Goal: Use online tool/utility

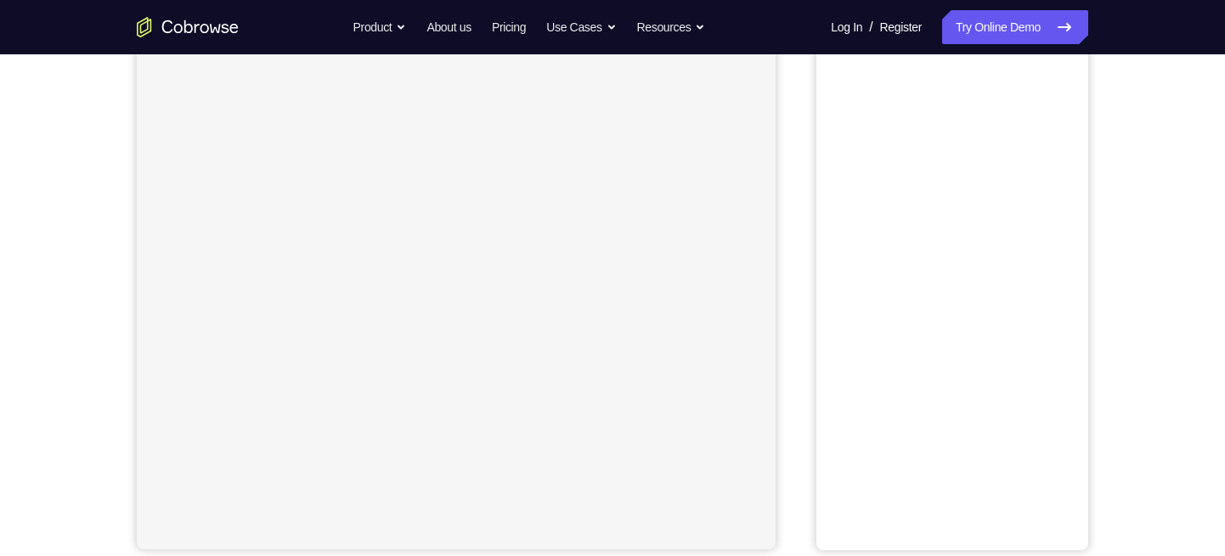
scroll to position [155, 0]
click at [1042, 77] on button "Android" at bounding box center [1042, 82] width 91 height 34
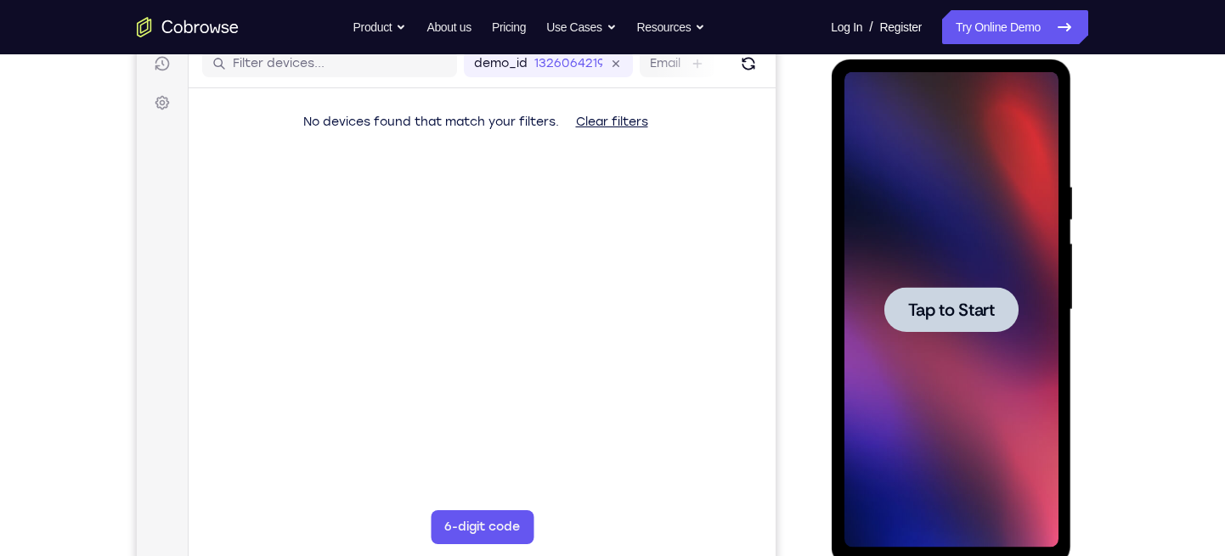
scroll to position [0, 0]
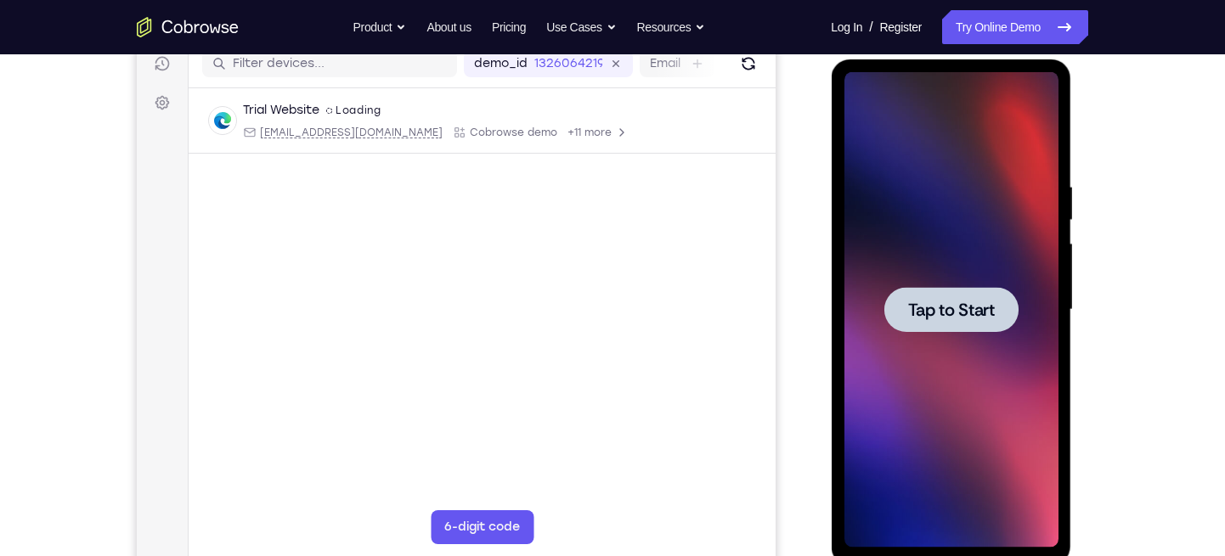
click at [941, 303] on span "Tap to Start" at bounding box center [950, 310] width 87 height 17
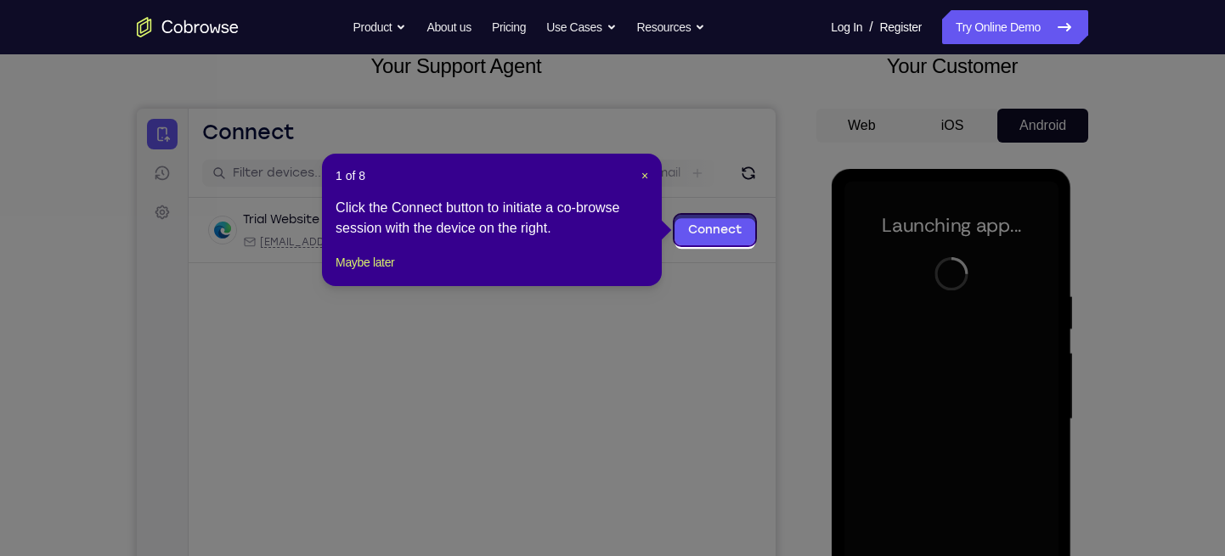
scroll to position [107, 0]
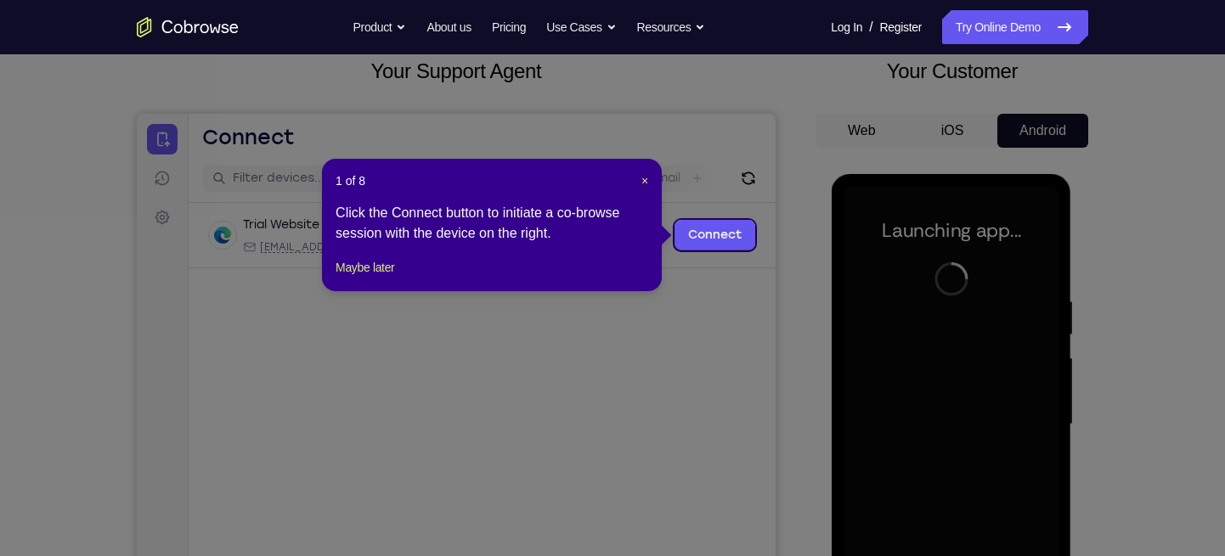
click at [764, 293] on icon at bounding box center [619, 278] width 1238 height 556
click at [351, 278] on button "Maybe later" at bounding box center [364, 267] width 59 height 20
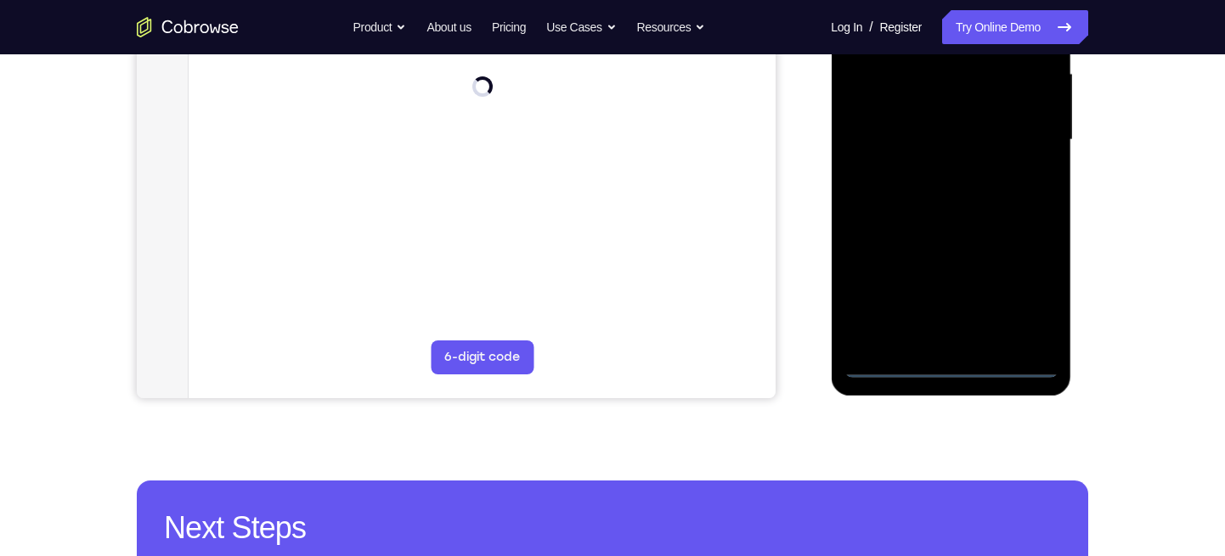
scroll to position [392, 0]
click at [950, 367] on div at bounding box center [950, 139] width 214 height 476
click at [1011, 283] on div at bounding box center [950, 139] width 214 height 476
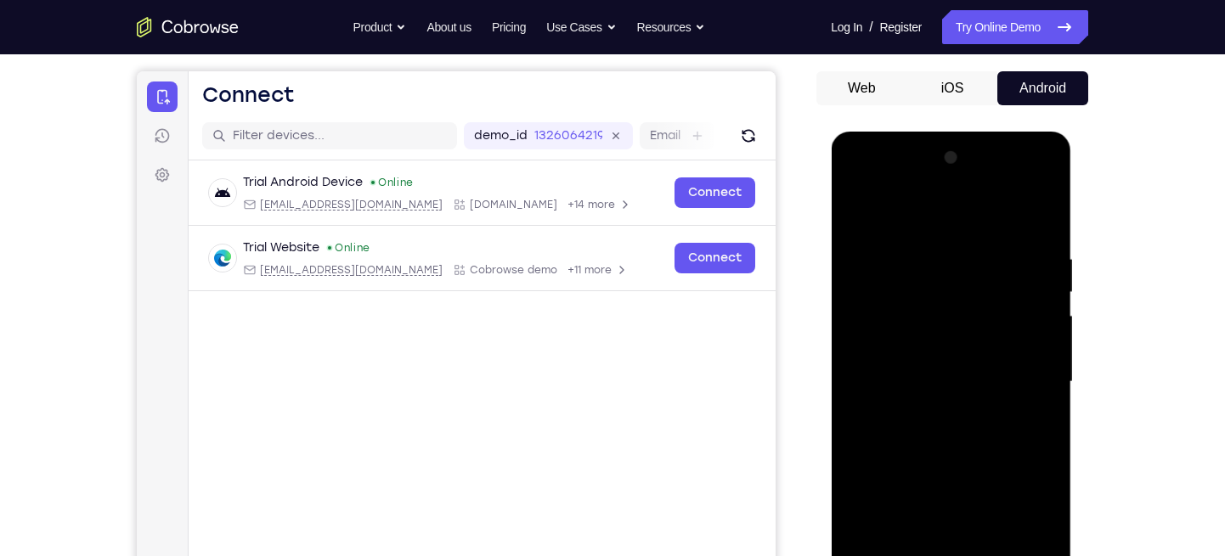
scroll to position [149, 0]
click at [862, 183] on div at bounding box center [950, 383] width 214 height 476
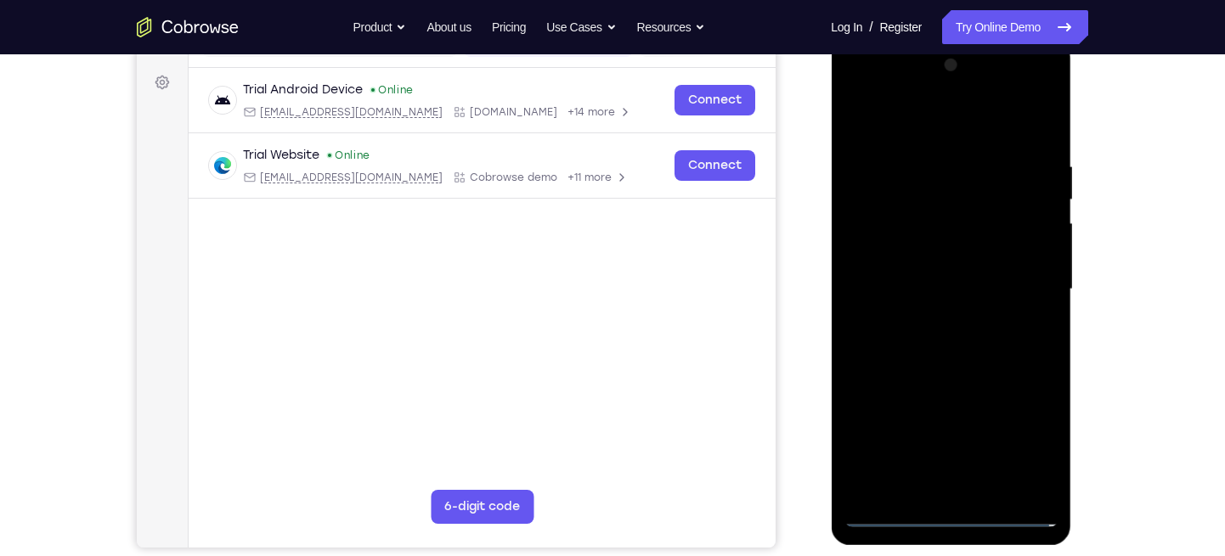
scroll to position [268, 0]
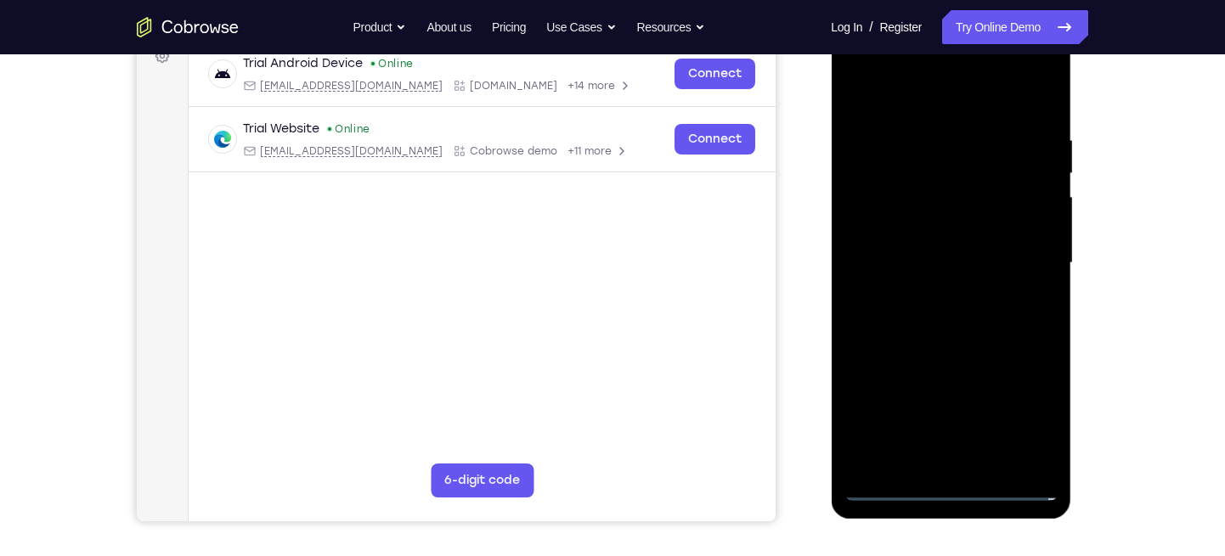
click at [1017, 245] on div at bounding box center [950, 263] width 214 height 476
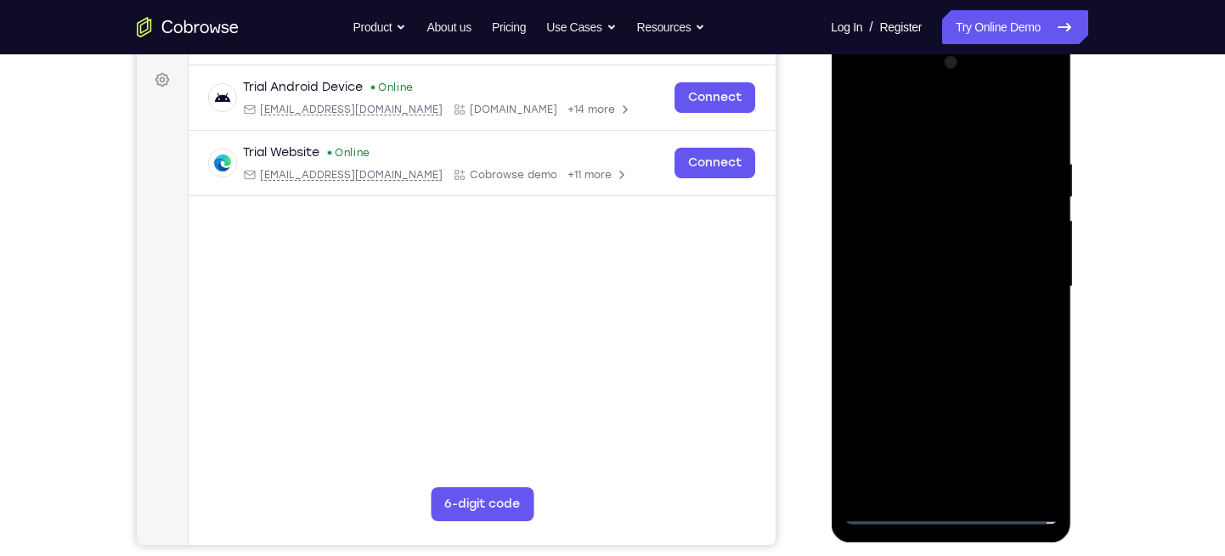
scroll to position [248, 0]
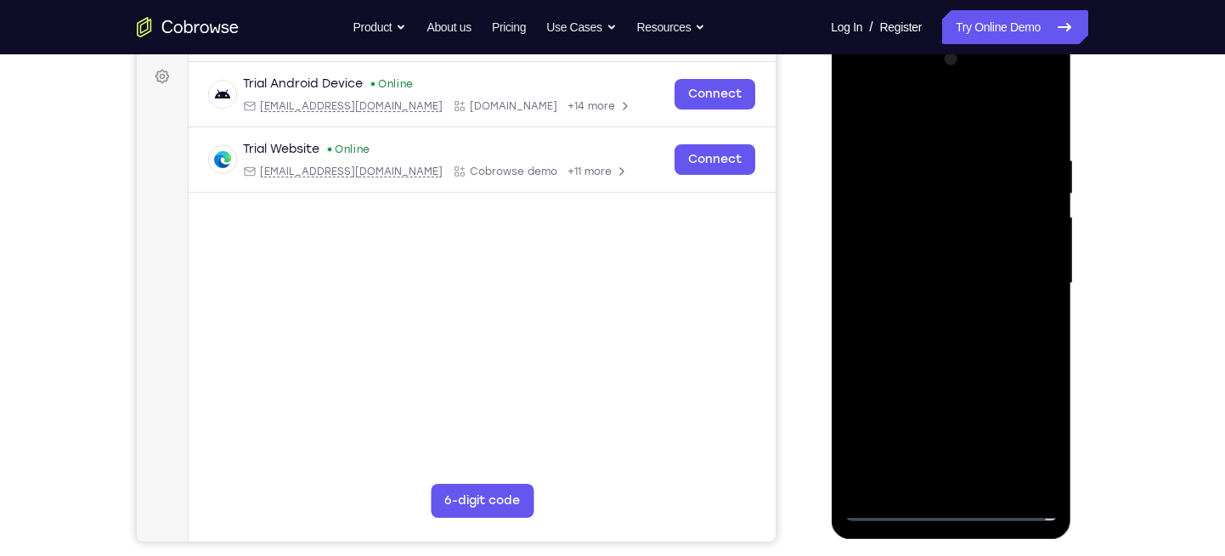
click at [931, 312] on div at bounding box center [950, 284] width 214 height 476
click at [910, 278] on div at bounding box center [950, 284] width 214 height 476
click at [891, 252] on div at bounding box center [950, 284] width 214 height 476
click at [932, 283] on div at bounding box center [950, 284] width 214 height 476
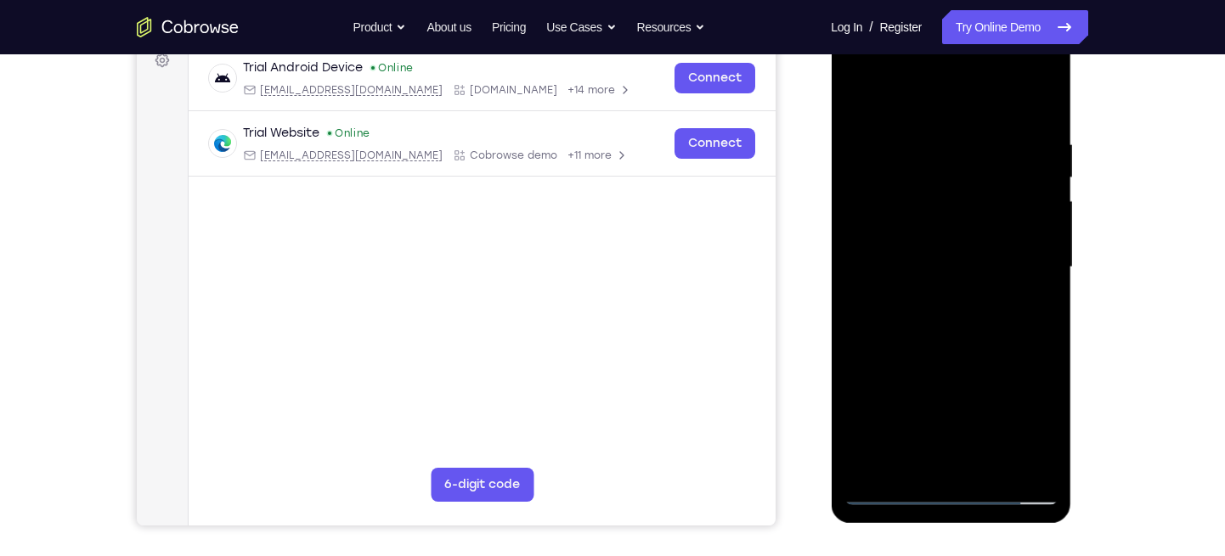
scroll to position [265, 0]
click at [944, 328] on div at bounding box center [950, 267] width 214 height 476
click at [899, 335] on div at bounding box center [950, 267] width 214 height 476
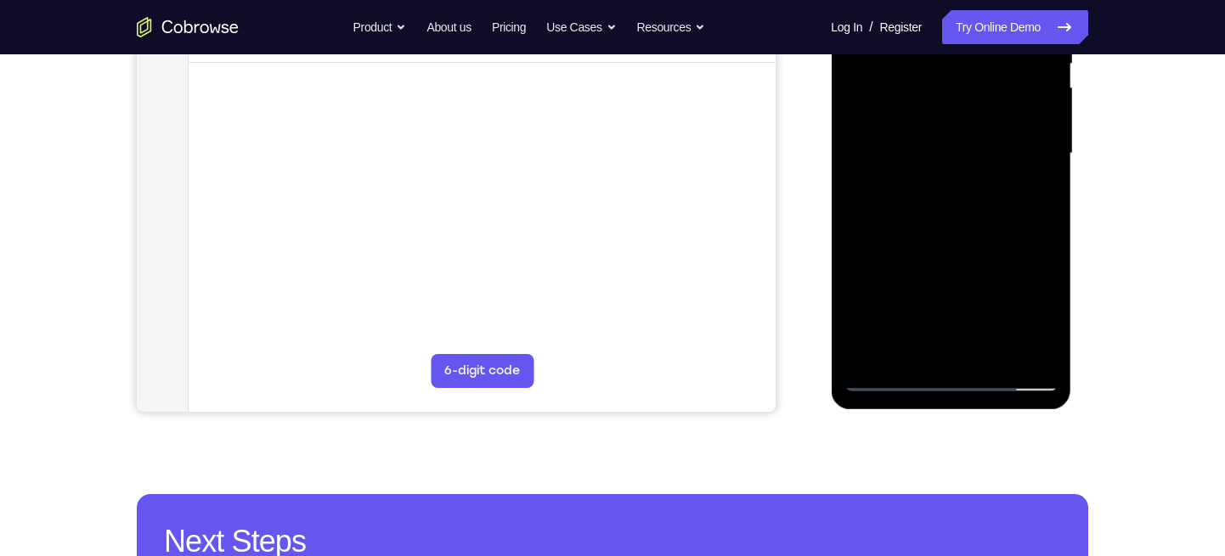
scroll to position [379, 0]
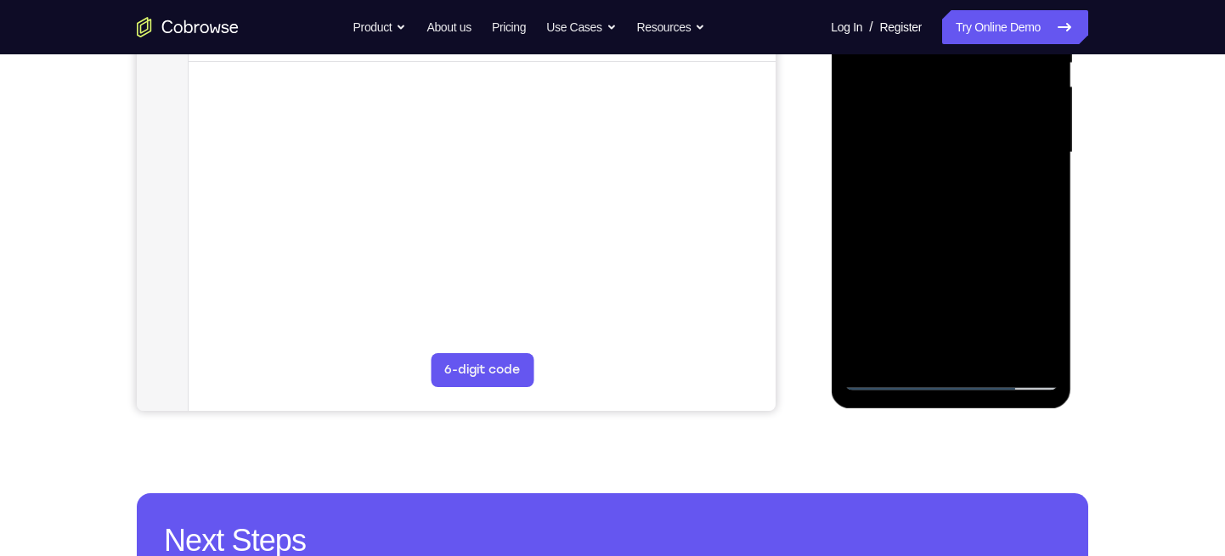
click at [899, 224] on div at bounding box center [950, 153] width 214 height 476
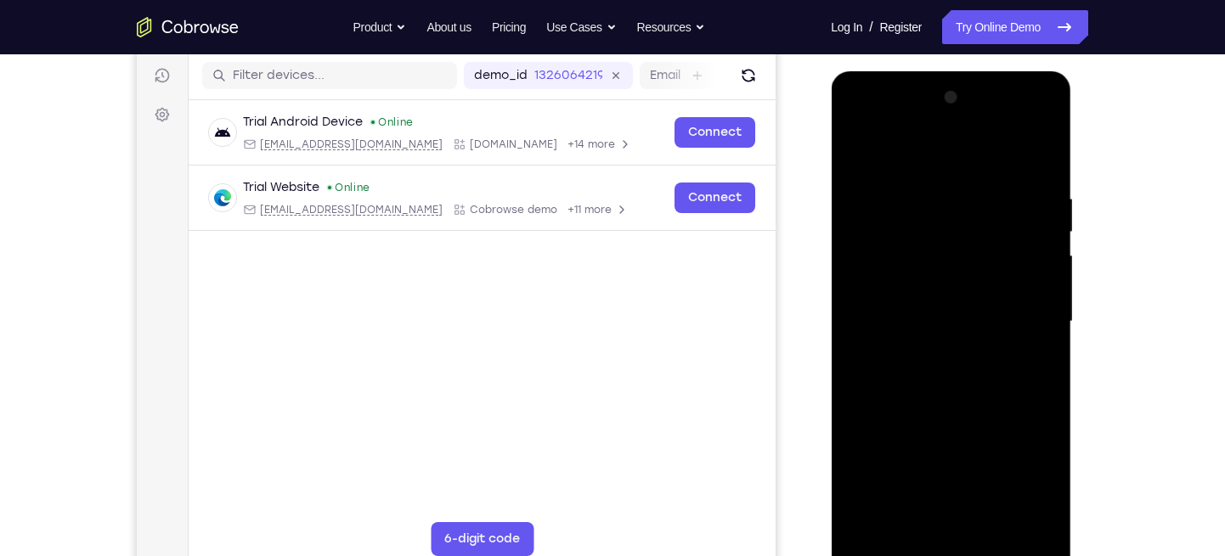
scroll to position [209, 0]
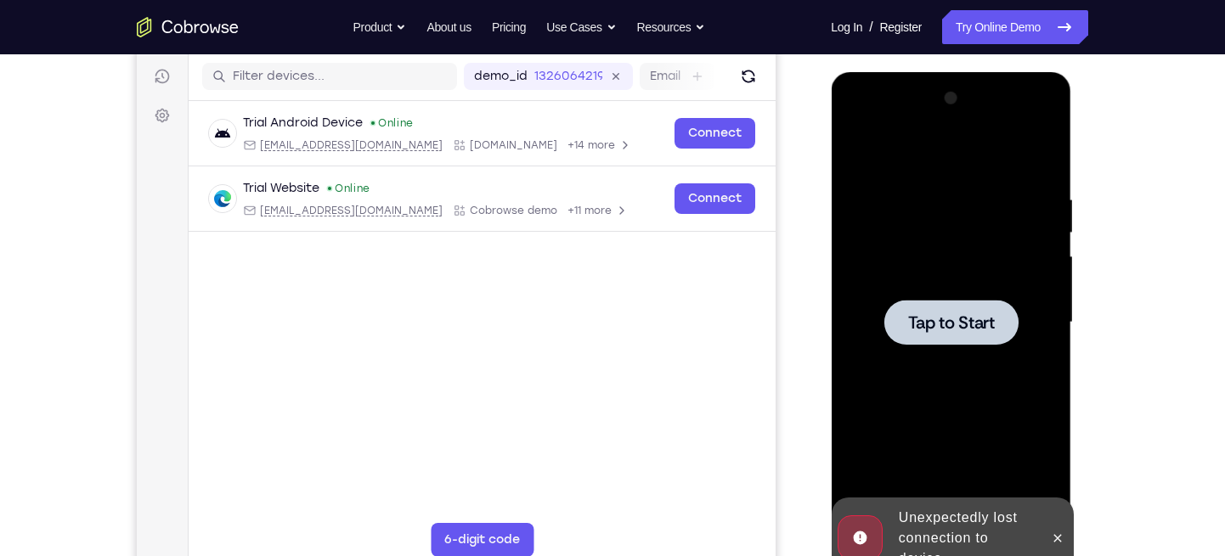
click at [935, 302] on div at bounding box center [950, 322] width 134 height 45
click at [939, 200] on div at bounding box center [950, 323] width 214 height 476
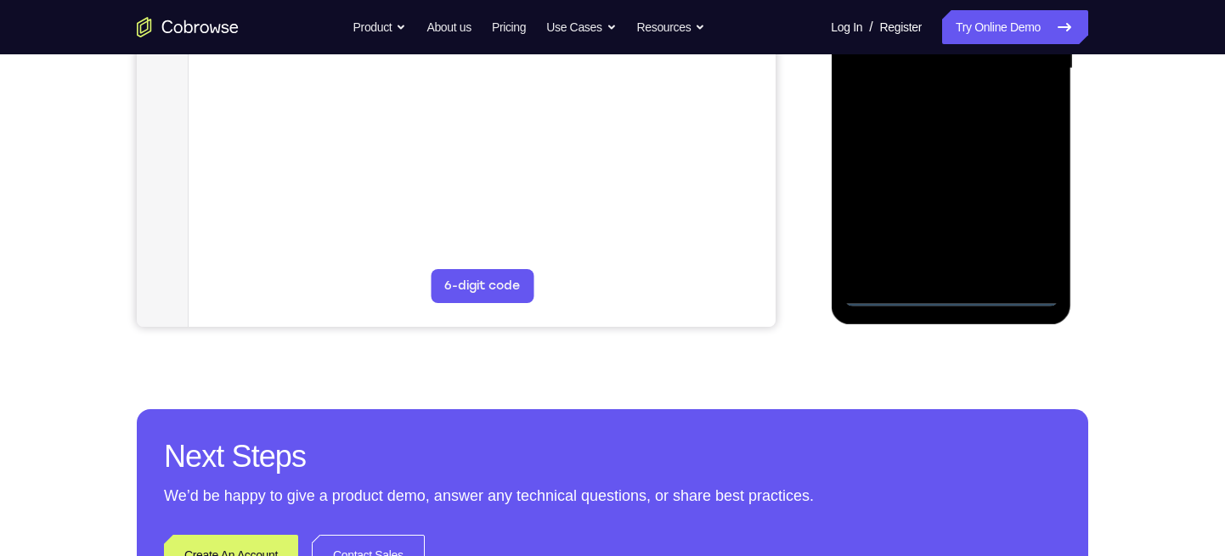
scroll to position [467, 0]
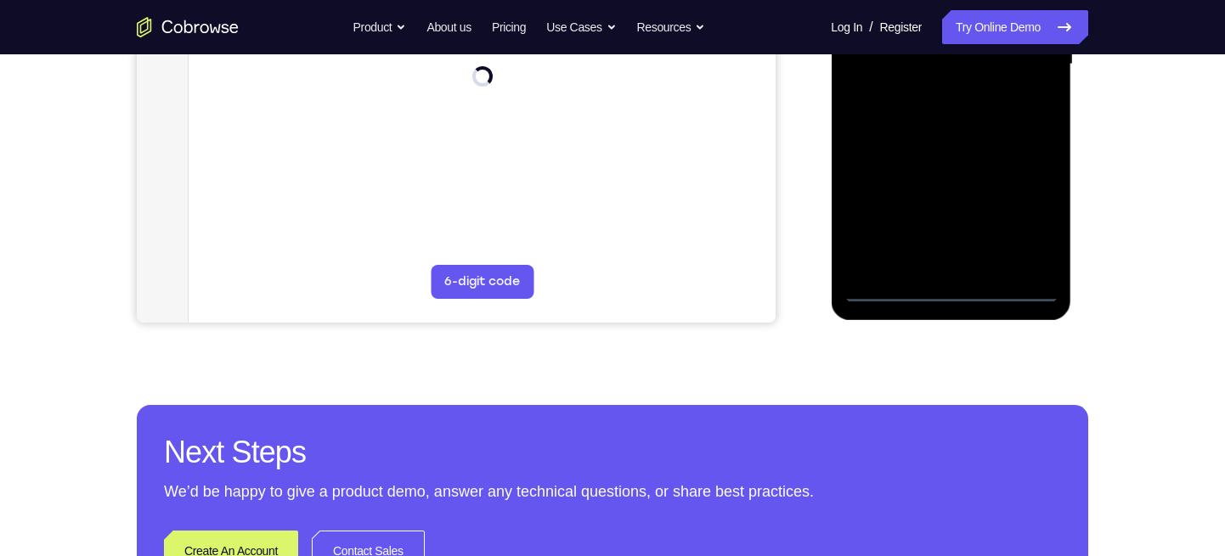
click at [947, 289] on div at bounding box center [950, 65] width 214 height 476
click at [1019, 205] on div at bounding box center [950, 65] width 214 height 476
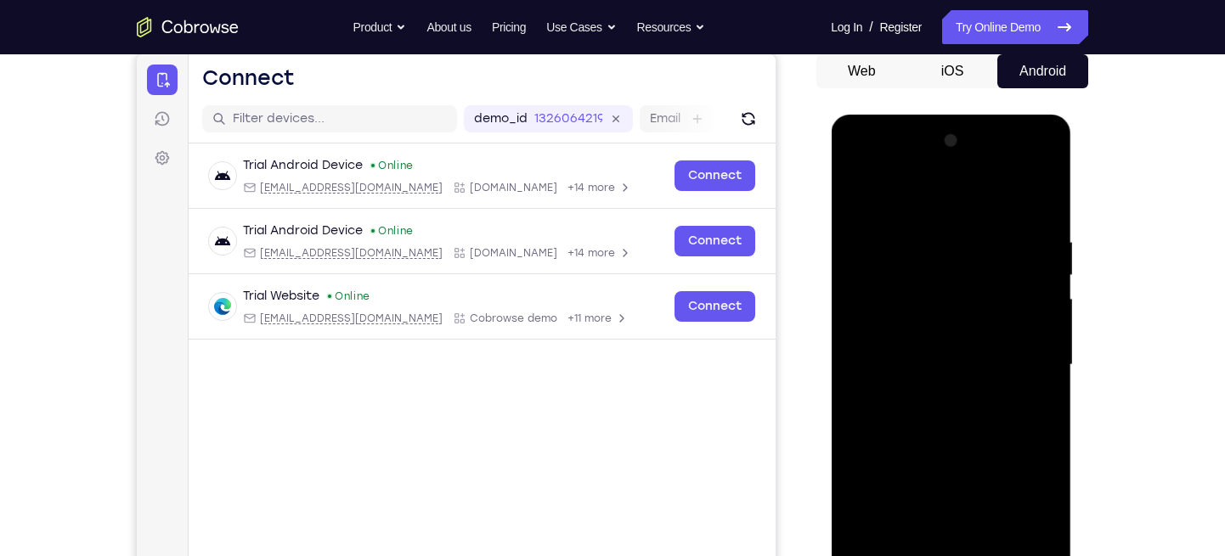
scroll to position [161, 0]
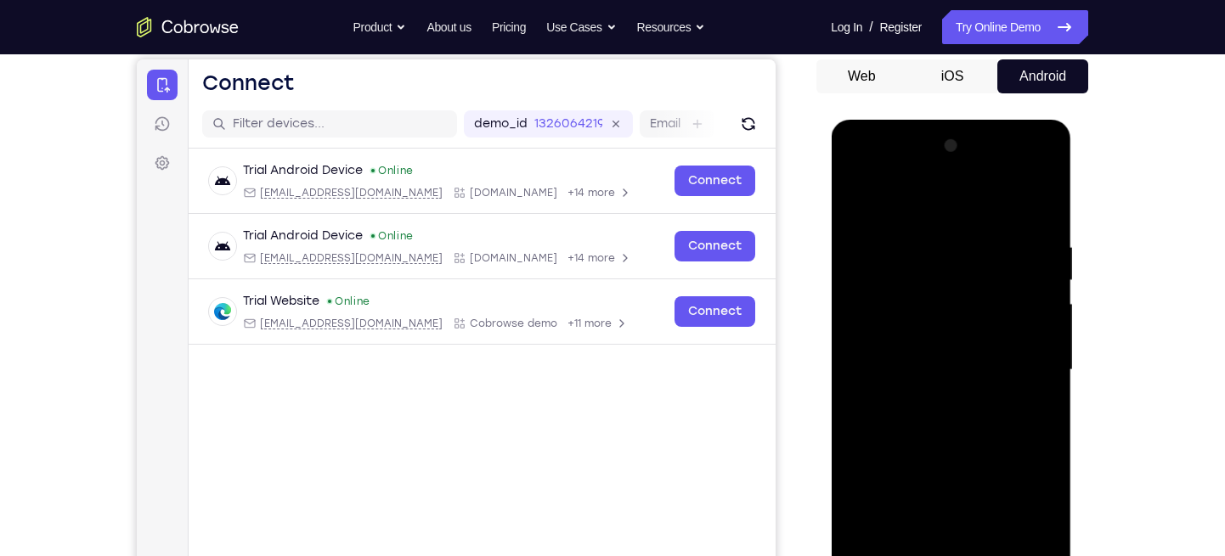
click at [867, 167] on div at bounding box center [950, 370] width 214 height 476
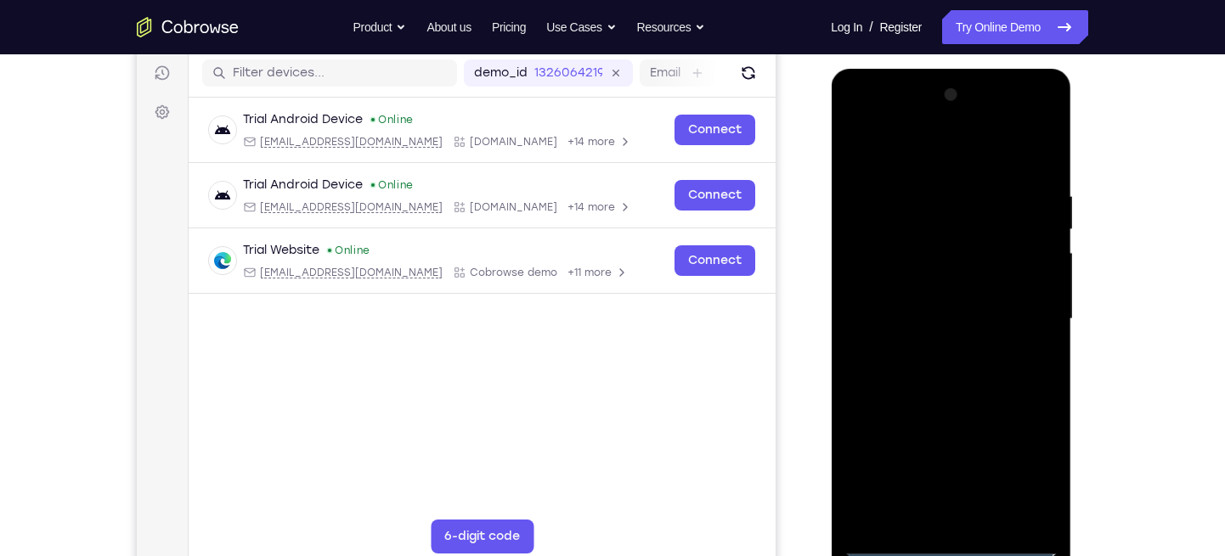
scroll to position [213, 0]
click at [1014, 309] on div at bounding box center [950, 319] width 214 height 476
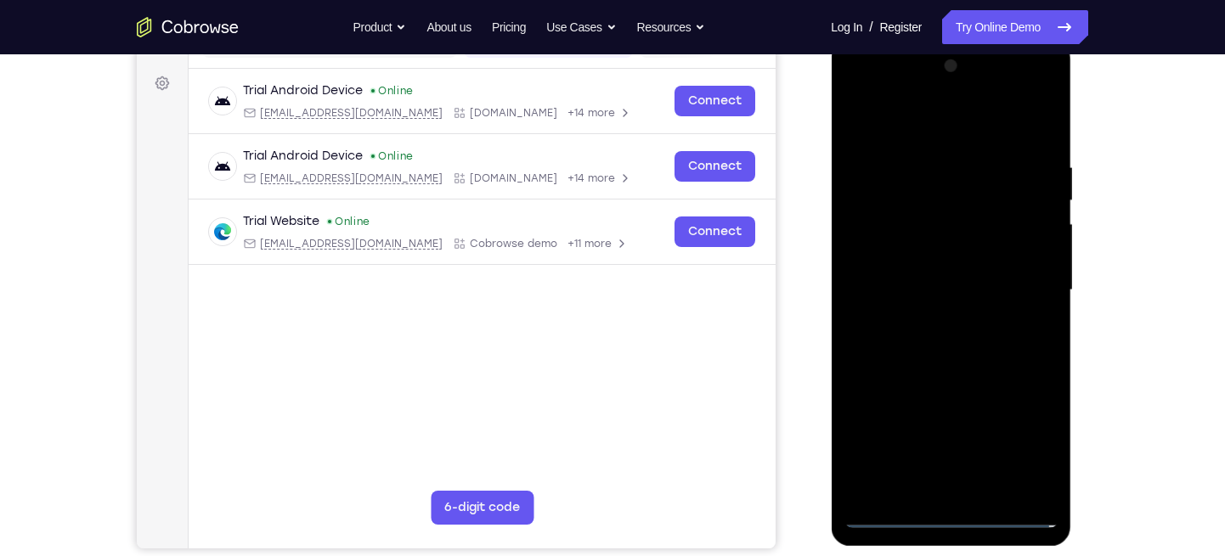
scroll to position [242, 0]
click at [933, 318] on div at bounding box center [950, 290] width 214 height 476
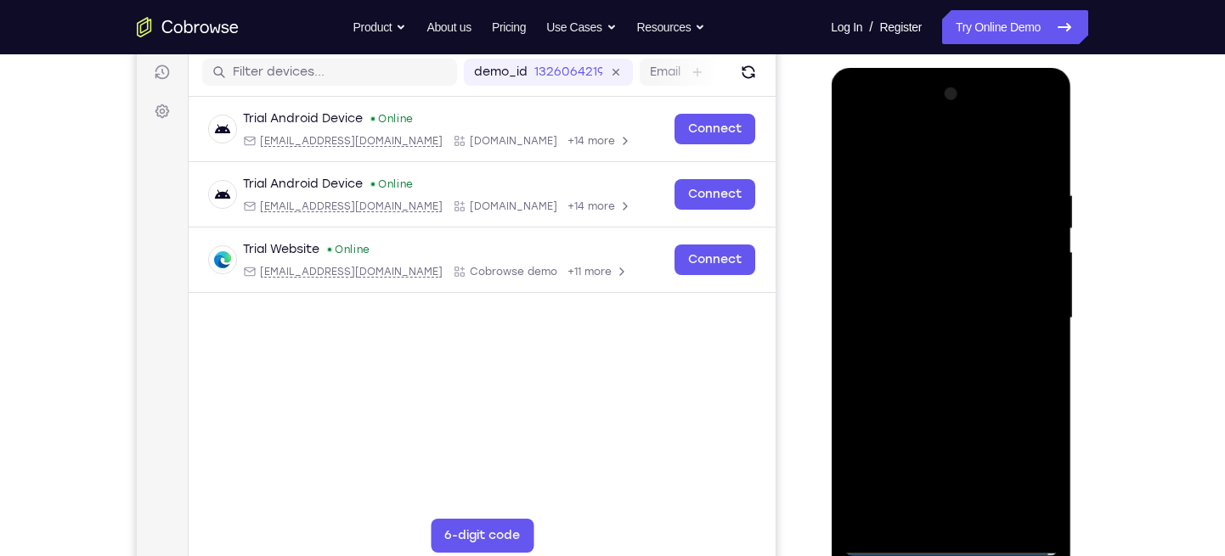
scroll to position [210, 0]
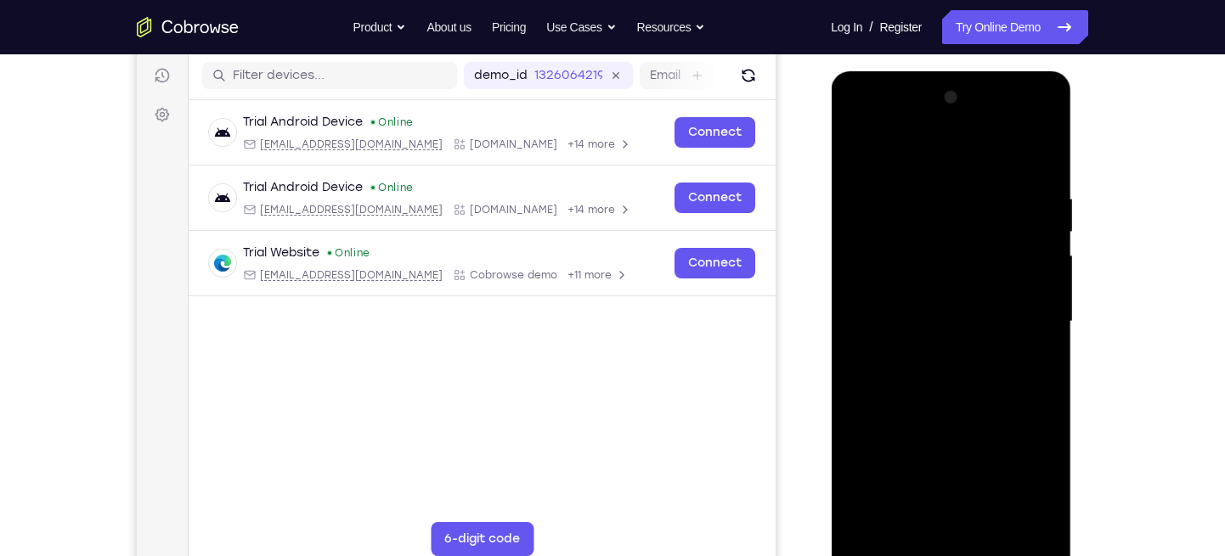
click at [895, 308] on div at bounding box center [950, 322] width 214 height 476
click at [897, 286] on div at bounding box center [950, 322] width 214 height 476
click at [967, 323] on div at bounding box center [950, 322] width 214 height 476
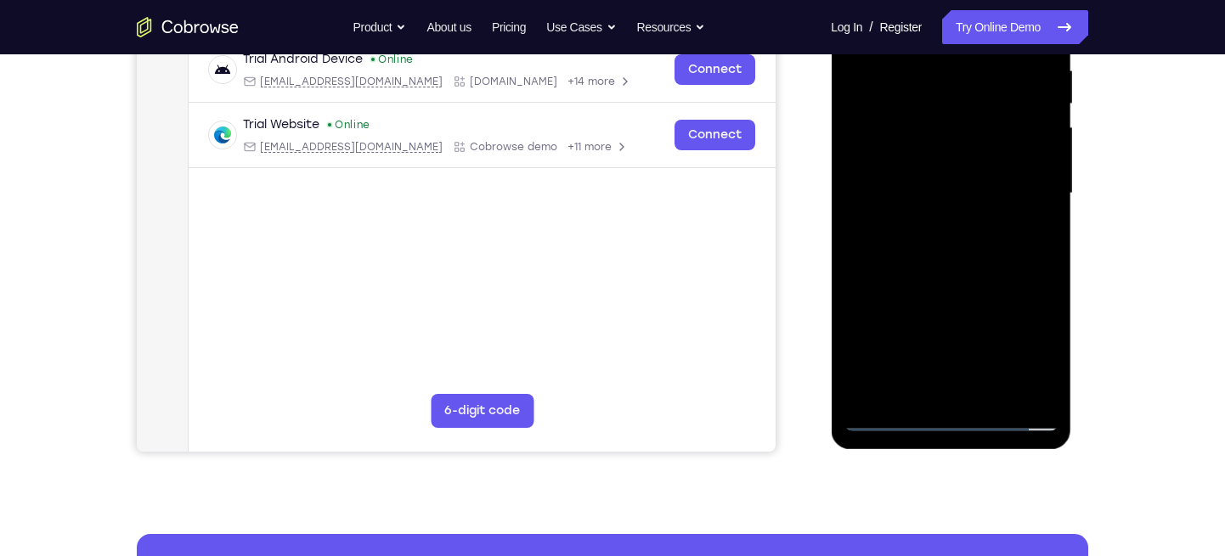
scroll to position [340, 0]
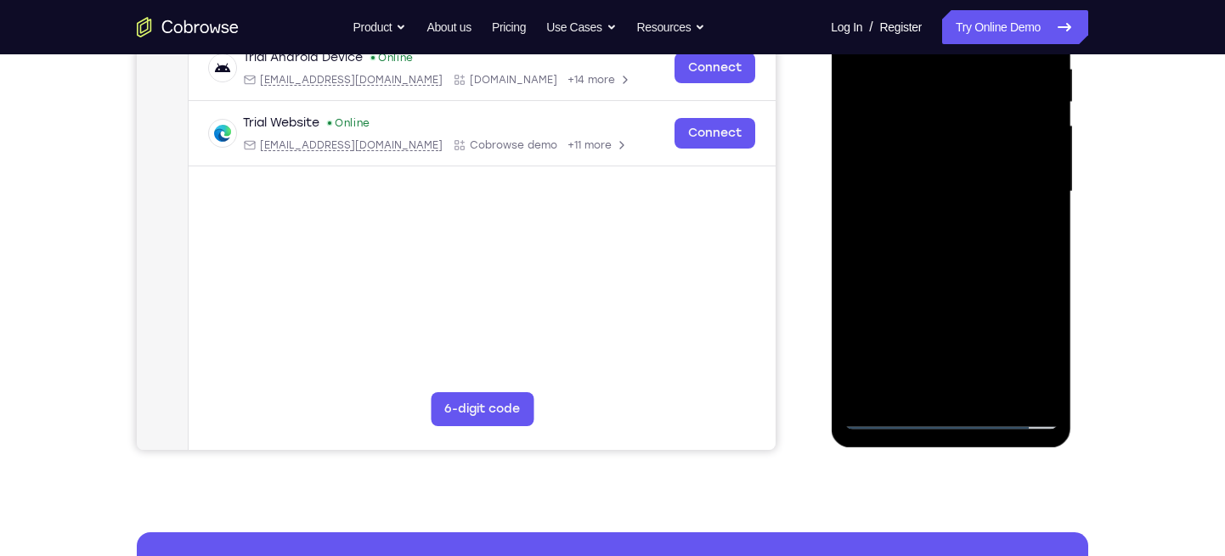
click at [920, 245] on div at bounding box center [950, 192] width 214 height 476
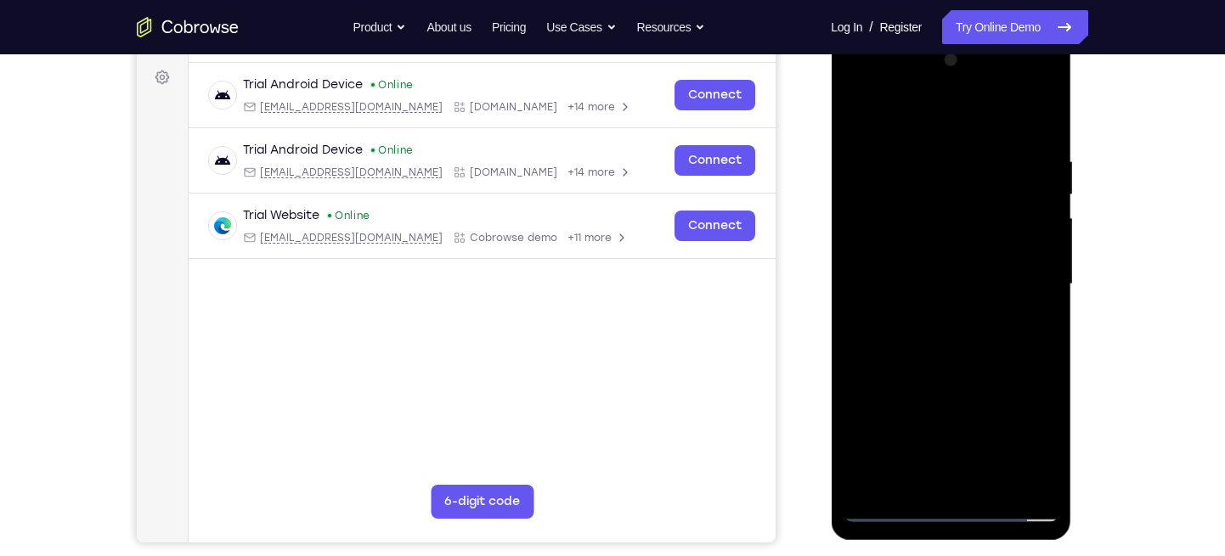
scroll to position [252, 0]
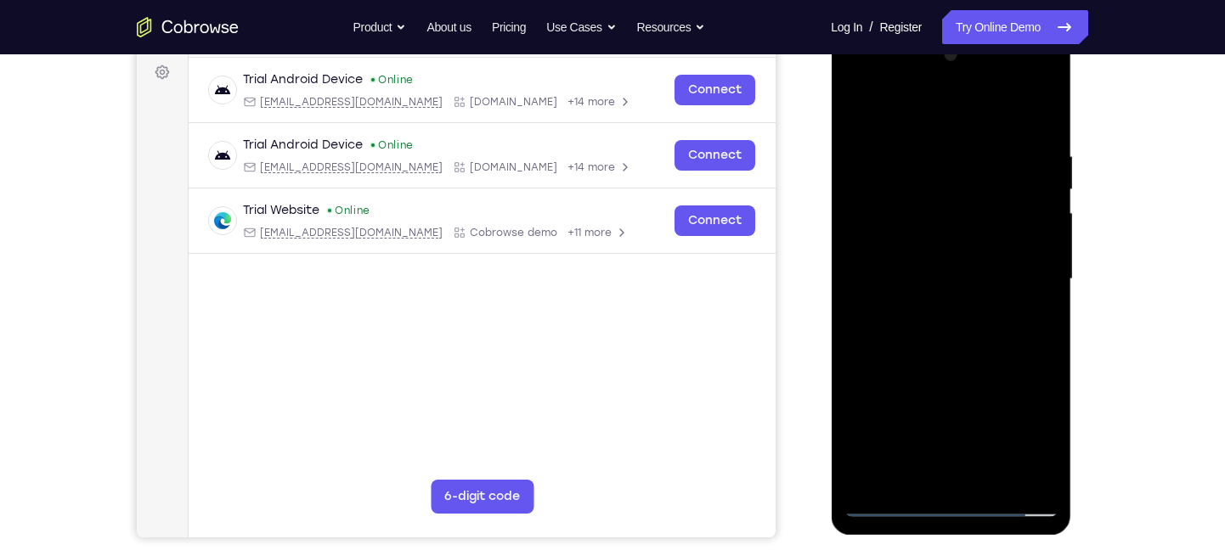
click at [930, 347] on div at bounding box center [950, 280] width 214 height 476
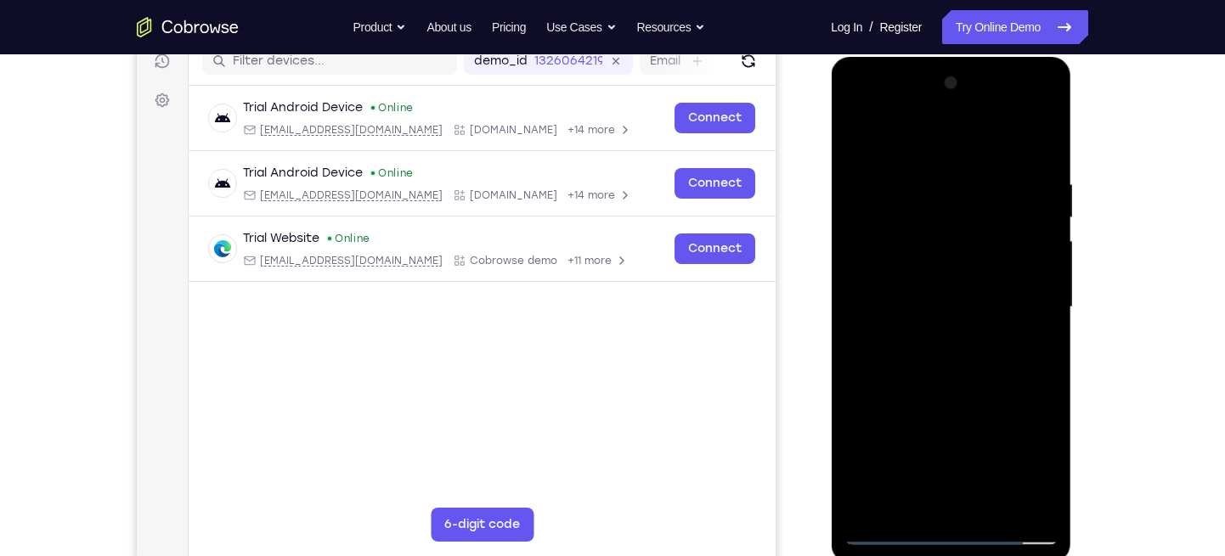
click at [1045, 133] on div at bounding box center [950, 308] width 214 height 476
click at [857, 137] on div at bounding box center [950, 308] width 214 height 476
click at [931, 166] on div at bounding box center [950, 308] width 214 height 476
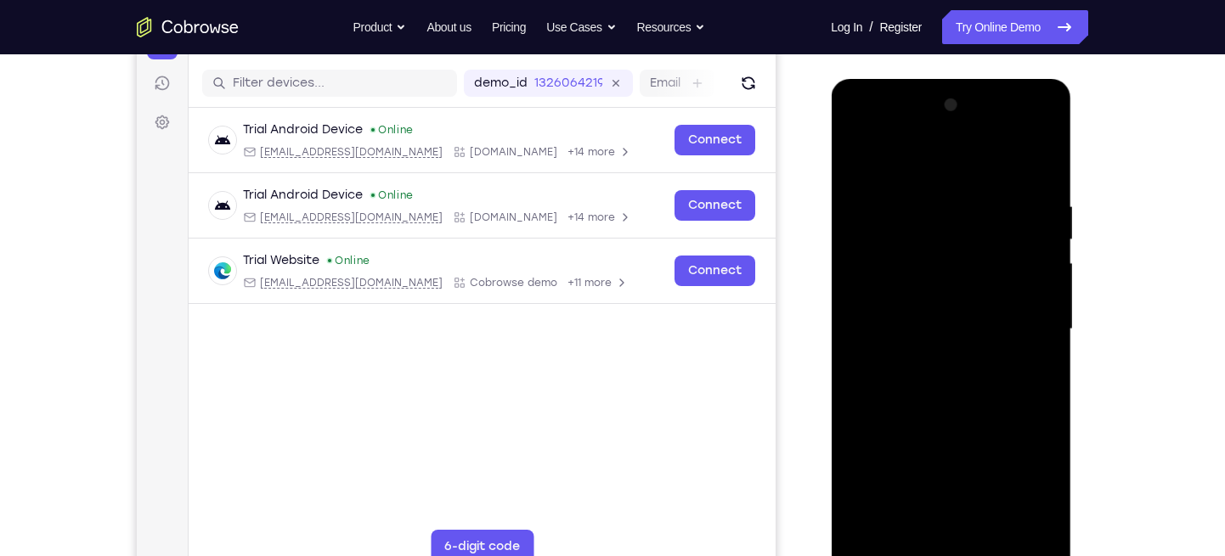
scroll to position [201, 0]
click at [1040, 162] on div at bounding box center [950, 331] width 214 height 476
click at [984, 189] on div at bounding box center [950, 331] width 214 height 476
click at [1034, 168] on div at bounding box center [950, 331] width 214 height 476
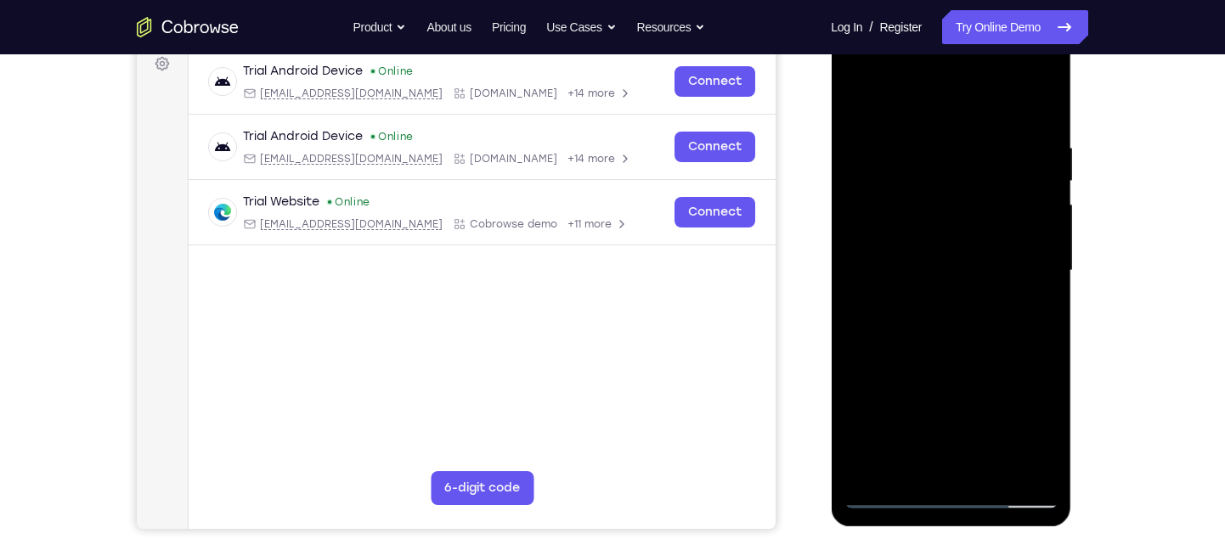
drag, startPoint x: 955, startPoint y: 336, endPoint x: 962, endPoint y: 201, distance: 135.3
click at [962, 201] on div at bounding box center [950, 271] width 214 height 476
click at [850, 372] on div at bounding box center [950, 271] width 214 height 476
drag, startPoint x: 937, startPoint y: 367, endPoint x: 944, endPoint y: 186, distance: 181.0
click at [944, 186] on div at bounding box center [950, 271] width 214 height 476
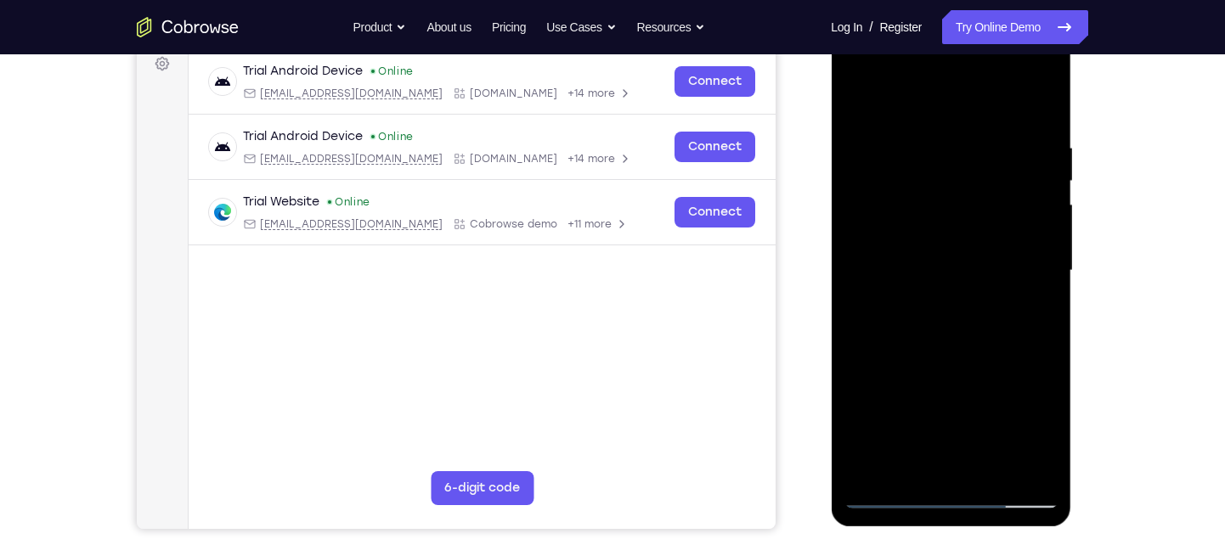
drag, startPoint x: 933, startPoint y: 338, endPoint x: 940, endPoint y: 192, distance: 146.3
click at [940, 192] on div at bounding box center [950, 271] width 214 height 476
click at [1041, 277] on div at bounding box center [950, 271] width 214 height 476
drag, startPoint x: 906, startPoint y: 347, endPoint x: 905, endPoint y: 213, distance: 133.4
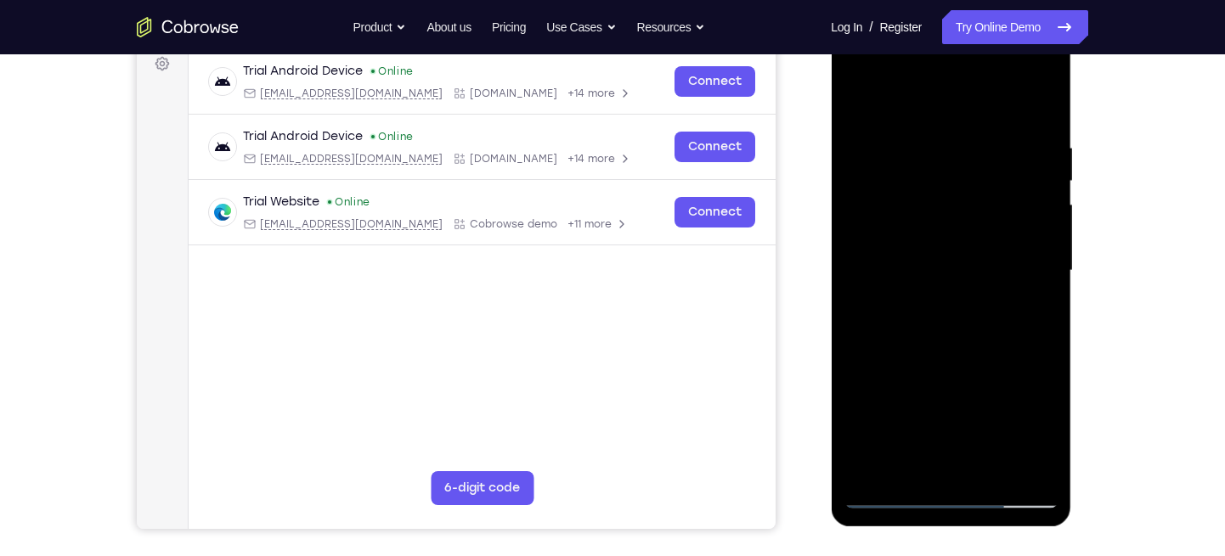
click at [905, 213] on div at bounding box center [950, 271] width 214 height 476
click at [855, 298] on div at bounding box center [950, 271] width 214 height 476
drag, startPoint x: 942, startPoint y: 363, endPoint x: 936, endPoint y: 193, distance: 170.0
click at [936, 193] on div at bounding box center [950, 271] width 214 height 476
drag, startPoint x: 902, startPoint y: 329, endPoint x: 899, endPoint y: 200, distance: 128.3
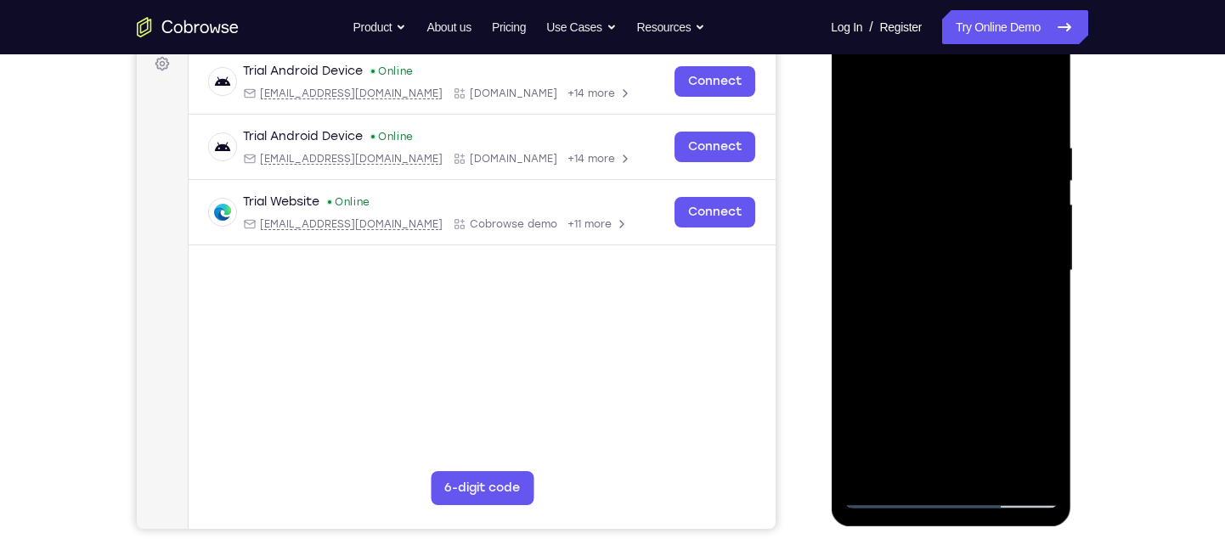
click at [899, 200] on div at bounding box center [950, 271] width 214 height 476
click at [855, 377] on div at bounding box center [950, 271] width 214 height 476
drag, startPoint x: 971, startPoint y: 373, endPoint x: 962, endPoint y: 172, distance: 201.5
click at [962, 172] on div at bounding box center [950, 271] width 214 height 476
drag, startPoint x: 941, startPoint y: 347, endPoint x: 947, endPoint y: 207, distance: 140.3
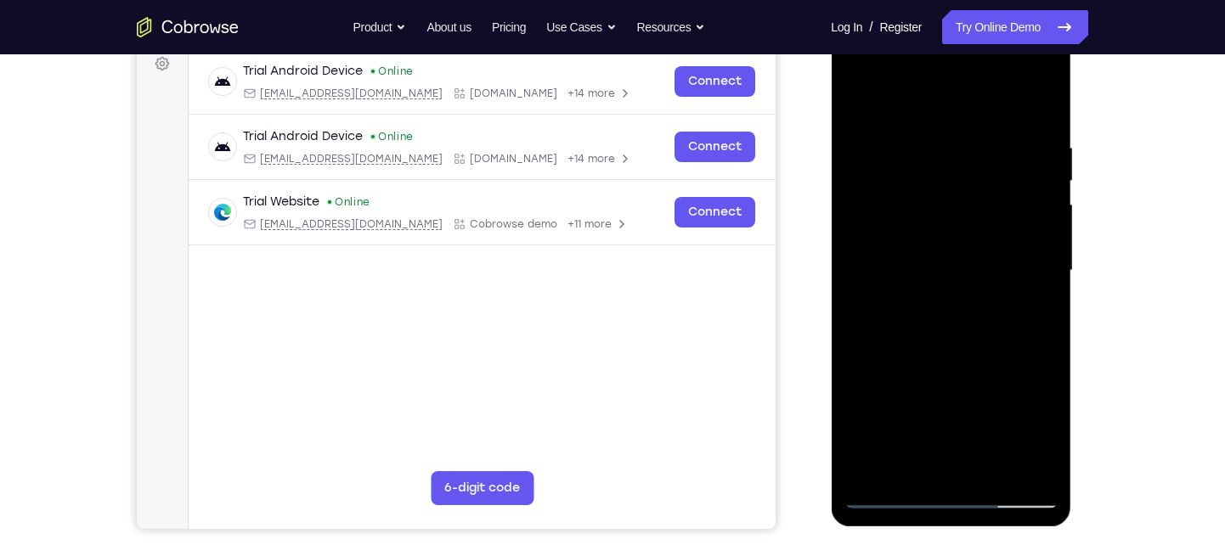
click at [947, 207] on div at bounding box center [950, 271] width 214 height 476
drag, startPoint x: 931, startPoint y: 330, endPoint x: 934, endPoint y: 178, distance: 152.1
click at [934, 178] on div at bounding box center [950, 271] width 214 height 476
drag, startPoint x: 947, startPoint y: 353, endPoint x: 939, endPoint y: 208, distance: 145.4
click at [939, 208] on div at bounding box center [950, 271] width 214 height 476
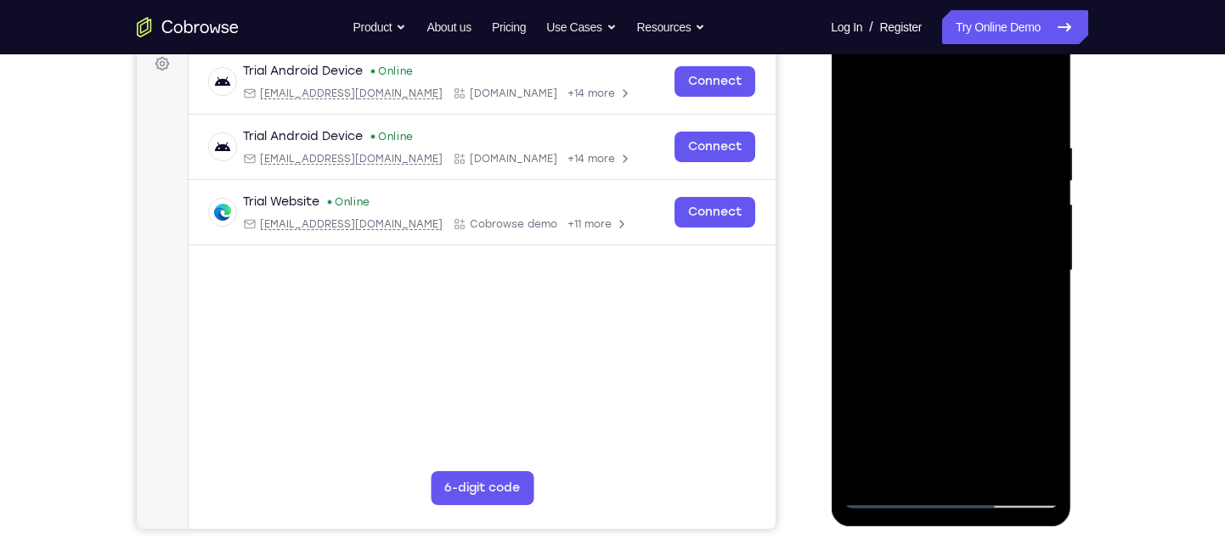
drag, startPoint x: 958, startPoint y: 341, endPoint x: 949, endPoint y: 240, distance: 100.7
click at [949, 240] on div at bounding box center [950, 271] width 214 height 476
drag, startPoint x: 931, startPoint y: 339, endPoint x: 941, endPoint y: 183, distance: 155.8
click at [941, 183] on div at bounding box center [950, 271] width 214 height 476
drag, startPoint x: 938, startPoint y: 347, endPoint x: 945, endPoint y: 204, distance: 142.8
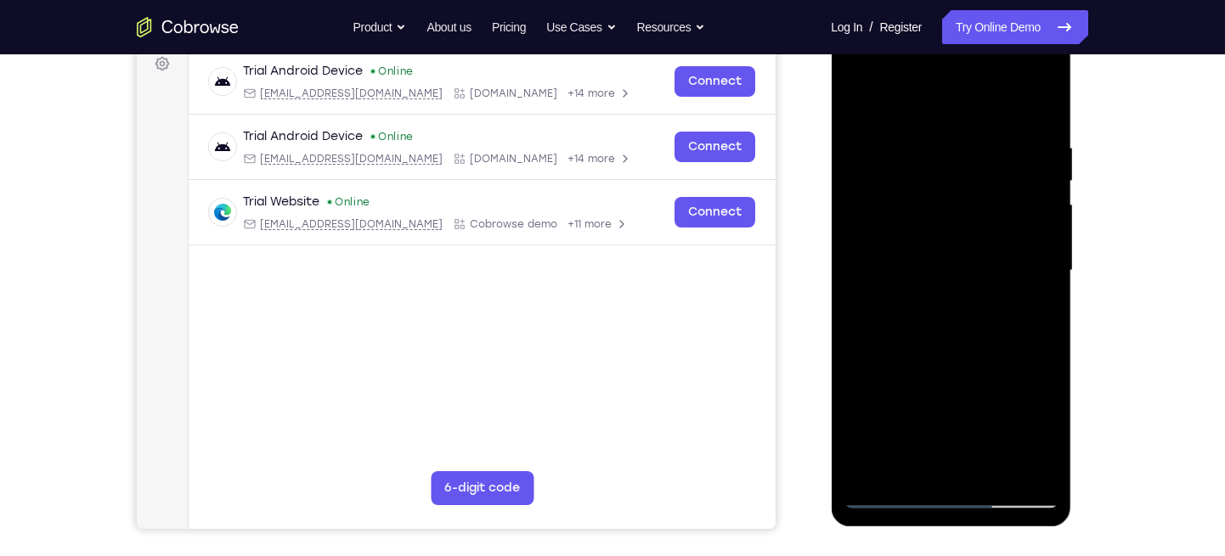
click at [945, 204] on div at bounding box center [950, 271] width 214 height 476
drag, startPoint x: 933, startPoint y: 344, endPoint x: 932, endPoint y: 269, distance: 74.7
click at [932, 269] on div at bounding box center [950, 271] width 214 height 476
drag, startPoint x: 939, startPoint y: 375, endPoint x: 943, endPoint y: 167, distance: 208.1
click at [943, 167] on div at bounding box center [950, 271] width 214 height 476
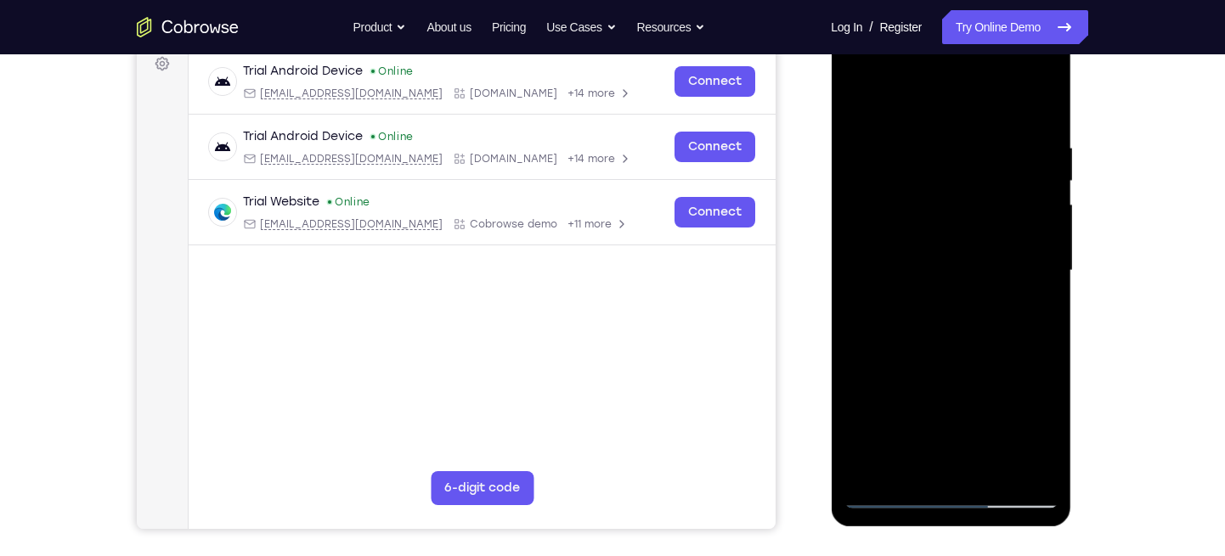
drag, startPoint x: 927, startPoint y: 313, endPoint x: 932, endPoint y: 182, distance: 131.7
click at [932, 182] on div at bounding box center [950, 271] width 214 height 476
drag, startPoint x: 920, startPoint y: 340, endPoint x: 917, endPoint y: 194, distance: 145.3
click at [917, 194] on div at bounding box center [950, 271] width 214 height 476
drag, startPoint x: 944, startPoint y: 302, endPoint x: 926, endPoint y: 135, distance: 167.5
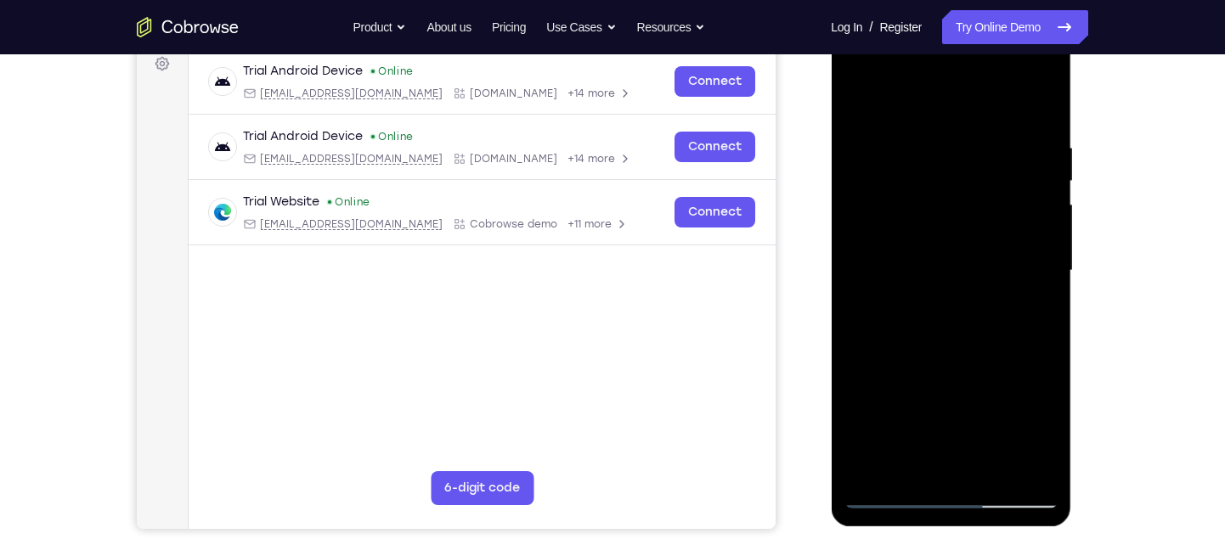
click at [926, 135] on div at bounding box center [950, 271] width 214 height 476
drag, startPoint x: 958, startPoint y: 336, endPoint x: 958, endPoint y: 204, distance: 132.5
click at [958, 204] on div at bounding box center [950, 271] width 214 height 476
drag, startPoint x: 935, startPoint y: 335, endPoint x: 957, endPoint y: 200, distance: 136.8
click at [957, 200] on div at bounding box center [950, 271] width 214 height 476
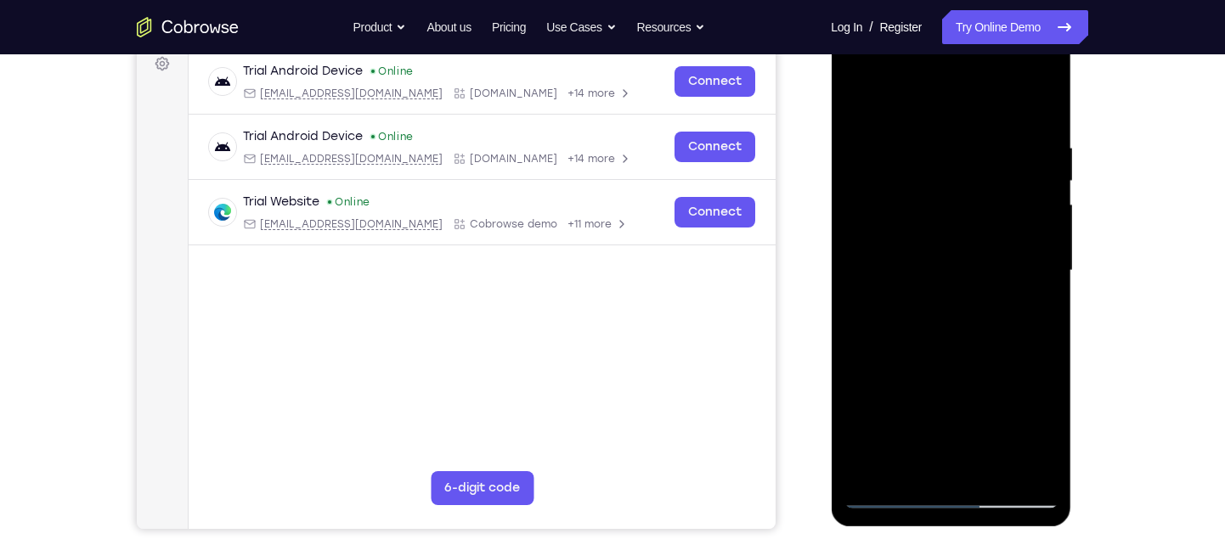
drag, startPoint x: 936, startPoint y: 341, endPoint x: 950, endPoint y: 181, distance: 161.1
click at [950, 181] on div at bounding box center [950, 271] width 214 height 476
drag, startPoint x: 934, startPoint y: 330, endPoint x: 938, endPoint y: 198, distance: 132.5
click at [938, 198] on div at bounding box center [950, 271] width 214 height 476
drag, startPoint x: 924, startPoint y: 322, endPoint x: 948, endPoint y: 131, distance: 192.6
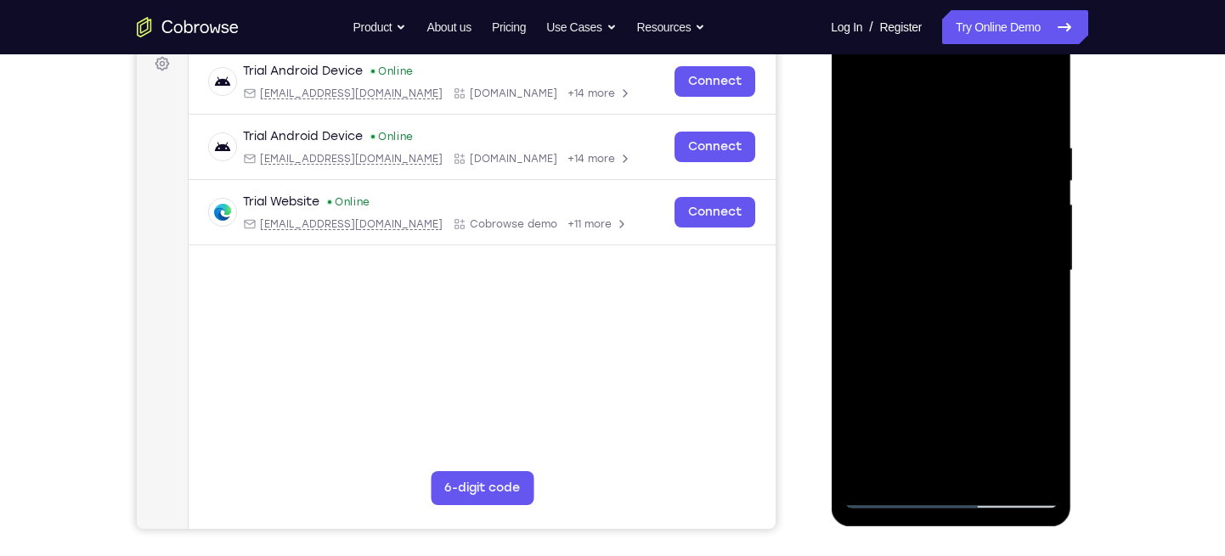
click at [948, 131] on div at bounding box center [950, 271] width 214 height 476
drag, startPoint x: 938, startPoint y: 302, endPoint x: 954, endPoint y: 135, distance: 168.0
click at [954, 135] on div at bounding box center [950, 271] width 214 height 476
drag, startPoint x: 917, startPoint y: 323, endPoint x: 941, endPoint y: 153, distance: 171.5
click at [941, 153] on div at bounding box center [950, 271] width 214 height 476
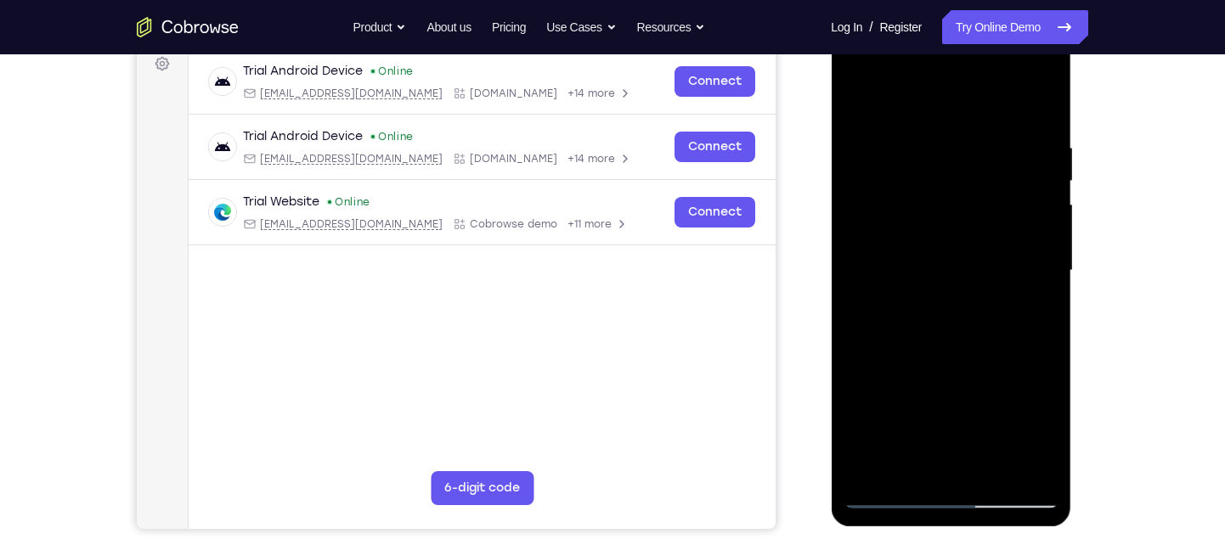
drag, startPoint x: 938, startPoint y: 352, endPoint x: 947, endPoint y: 189, distance: 162.5
click at [947, 189] on div at bounding box center [950, 271] width 214 height 476
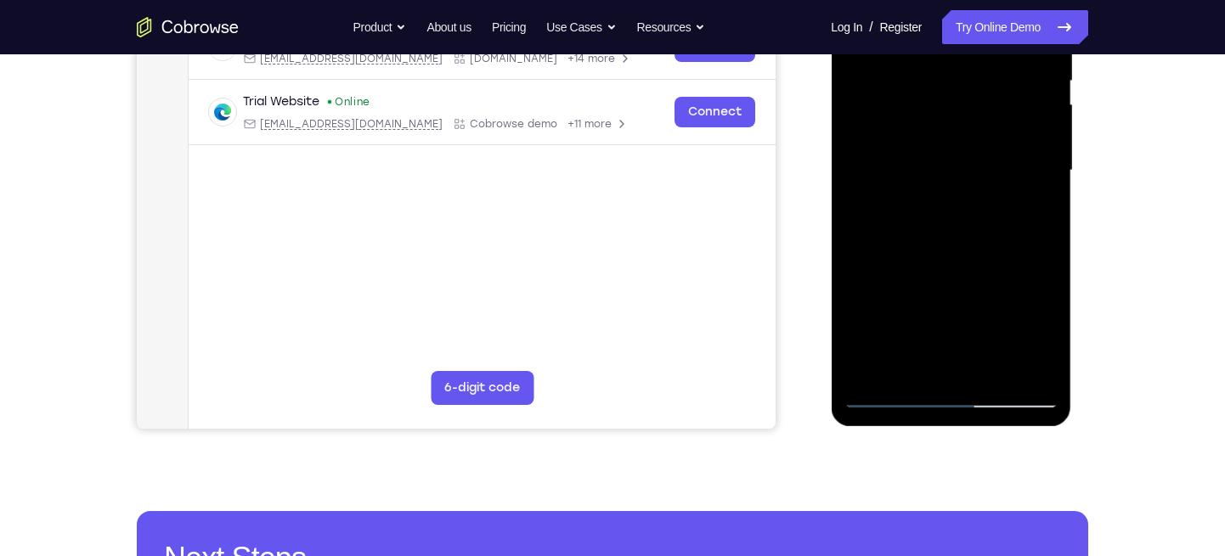
scroll to position [362, 0]
click at [868, 366] on div at bounding box center [950, 170] width 214 height 476
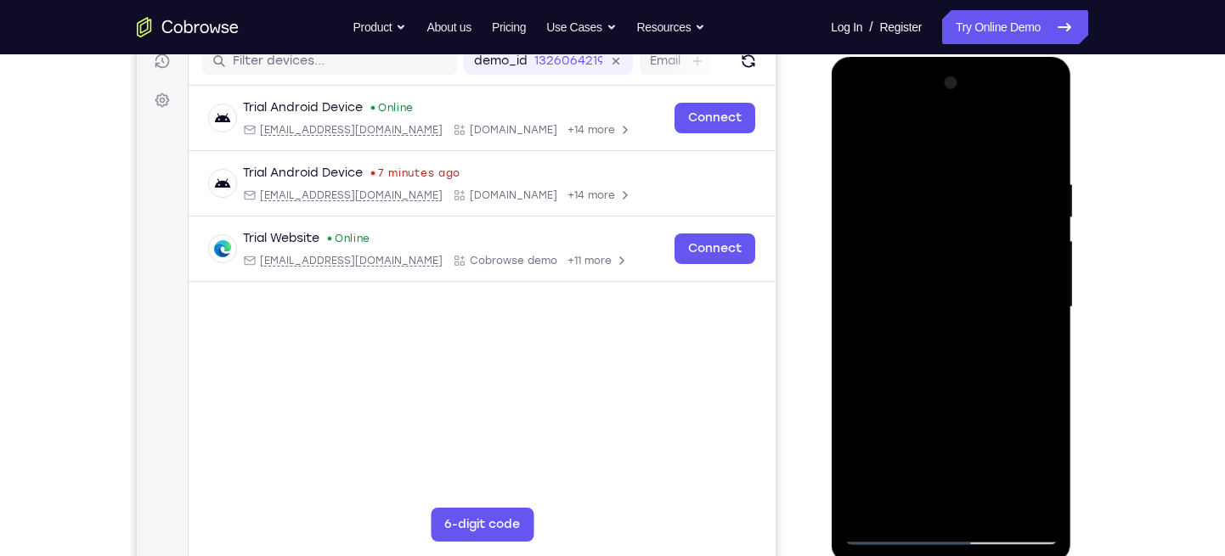
scroll to position [223, 0]
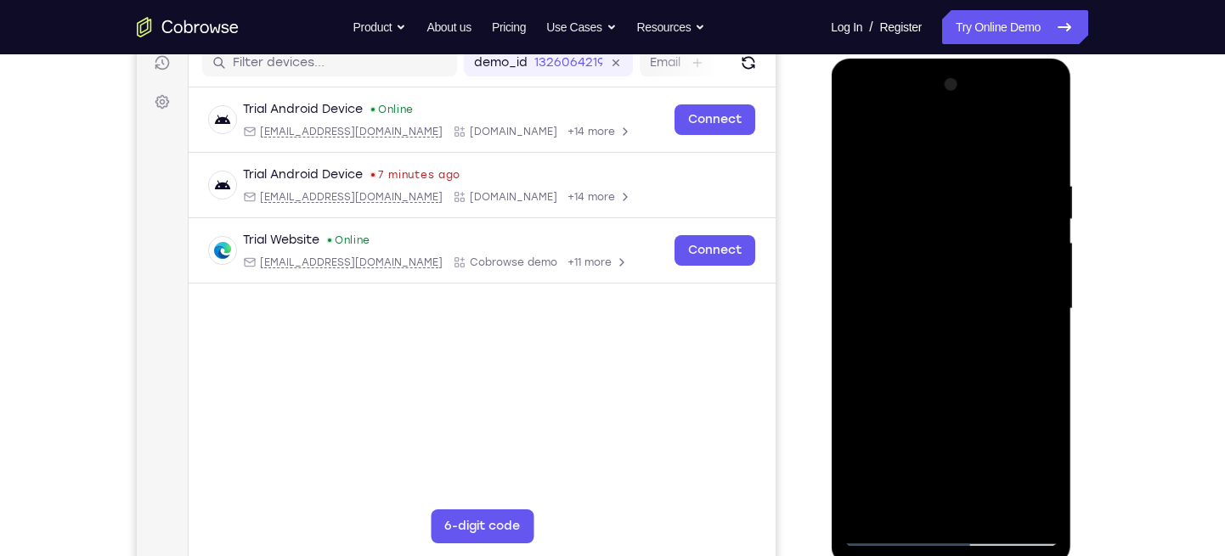
drag, startPoint x: 1027, startPoint y: 173, endPoint x: 917, endPoint y: 179, distance: 109.7
click at [917, 179] on div at bounding box center [950, 309] width 214 height 476
click at [922, 175] on div at bounding box center [950, 309] width 214 height 476
click at [1034, 226] on div at bounding box center [950, 309] width 214 height 476
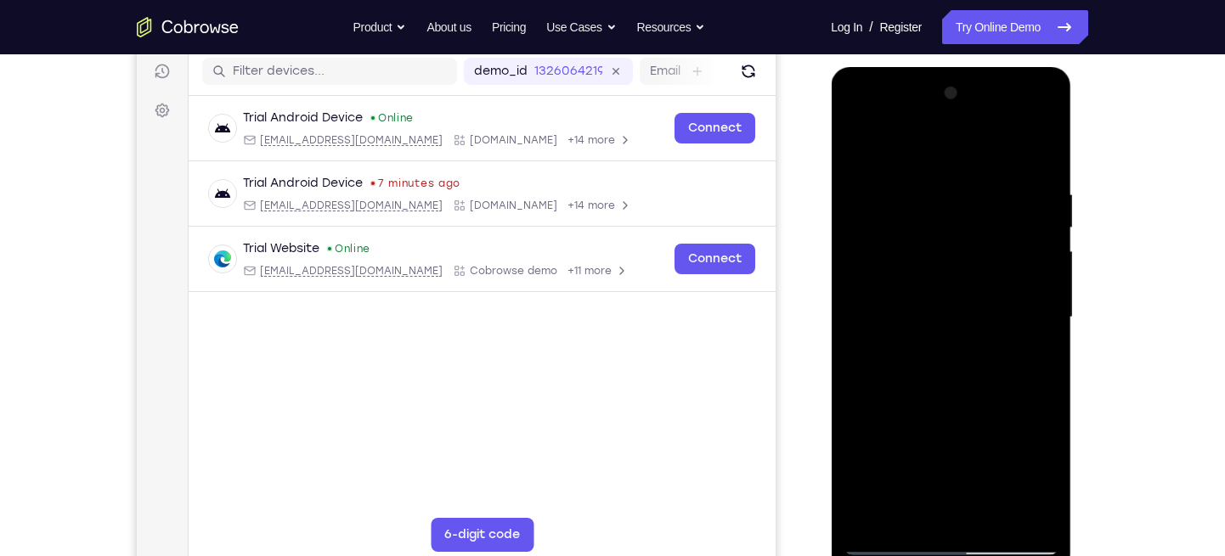
scroll to position [213, 0]
click at [1053, 216] on div at bounding box center [950, 319] width 214 height 476
click at [1036, 217] on div at bounding box center [950, 319] width 214 height 476
click at [1035, 223] on div at bounding box center [950, 319] width 214 height 476
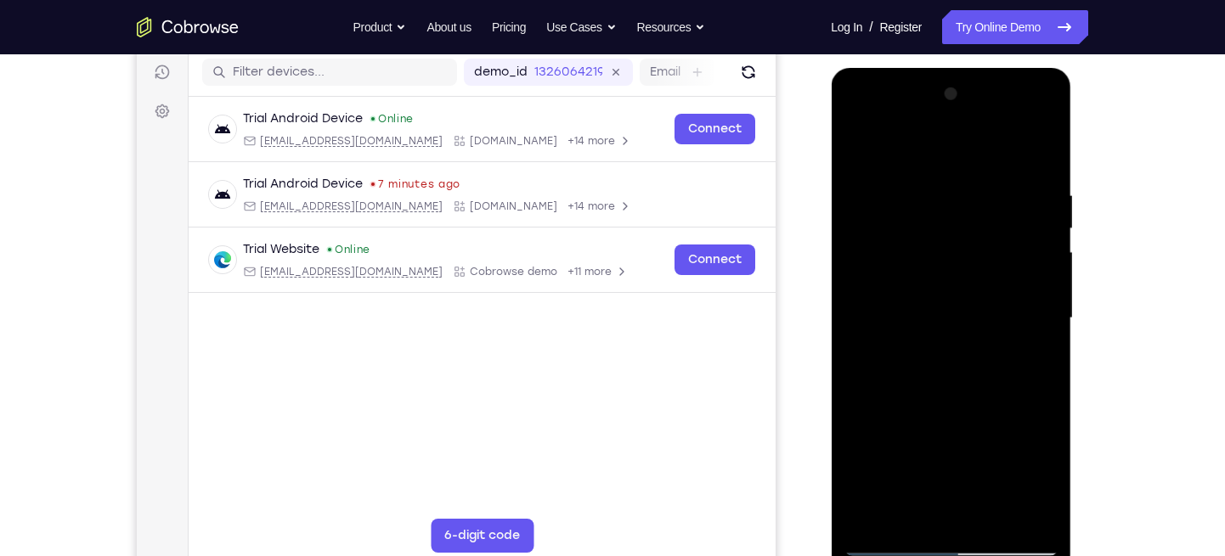
click at [1035, 223] on div at bounding box center [950, 319] width 214 height 476
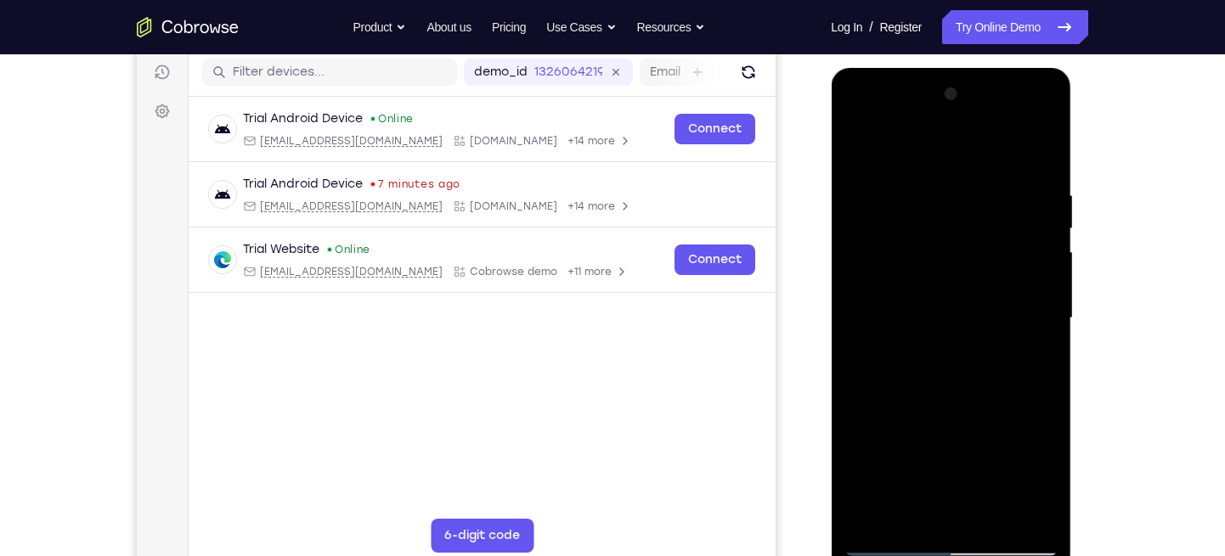
click at [1035, 223] on div at bounding box center [950, 319] width 214 height 476
drag, startPoint x: 1042, startPoint y: 221, endPoint x: 847, endPoint y: 235, distance: 195.9
click at [847, 235] on div at bounding box center [950, 319] width 214 height 476
drag, startPoint x: 1015, startPoint y: 211, endPoint x: 818, endPoint y: 251, distance: 201.0
click at [831, 251] on html "Online web based iOS Simulators and Android Emulators. Run iPhone, iPad, Mobile…" at bounding box center [952, 323] width 242 height 510
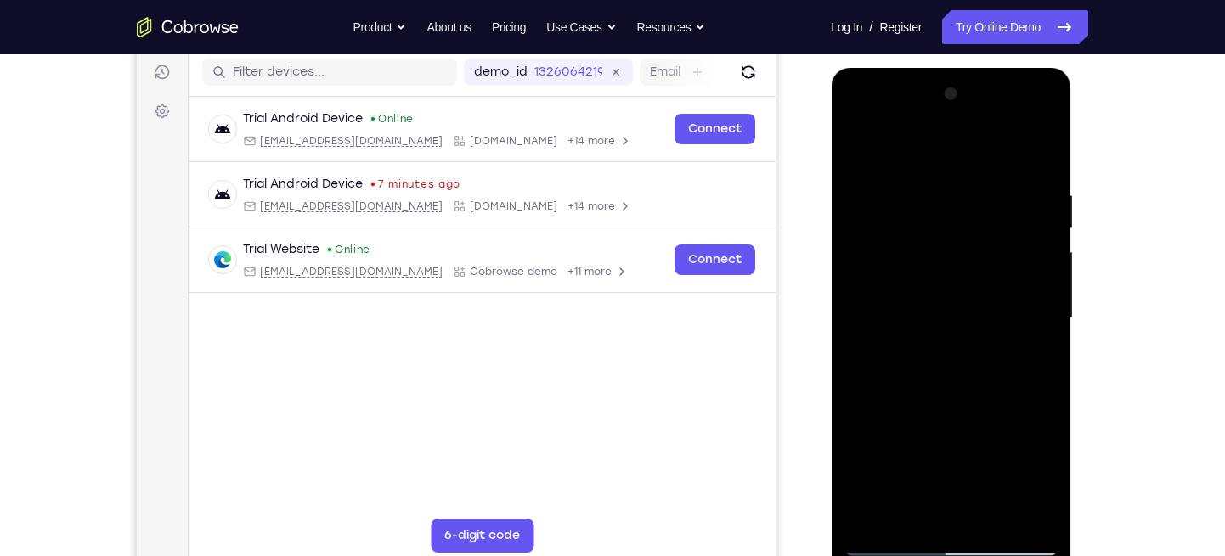
drag, startPoint x: 1005, startPoint y: 210, endPoint x: 786, endPoint y: 256, distance: 223.2
click at [831, 256] on html "Online web based iOS Simulators and Android Emulators. Run iPhone, iPad, Mobile…" at bounding box center [952, 323] width 242 height 510
click at [1039, 155] on div at bounding box center [950, 319] width 214 height 476
